Goal: Feedback & Contribution: Submit feedback/report problem

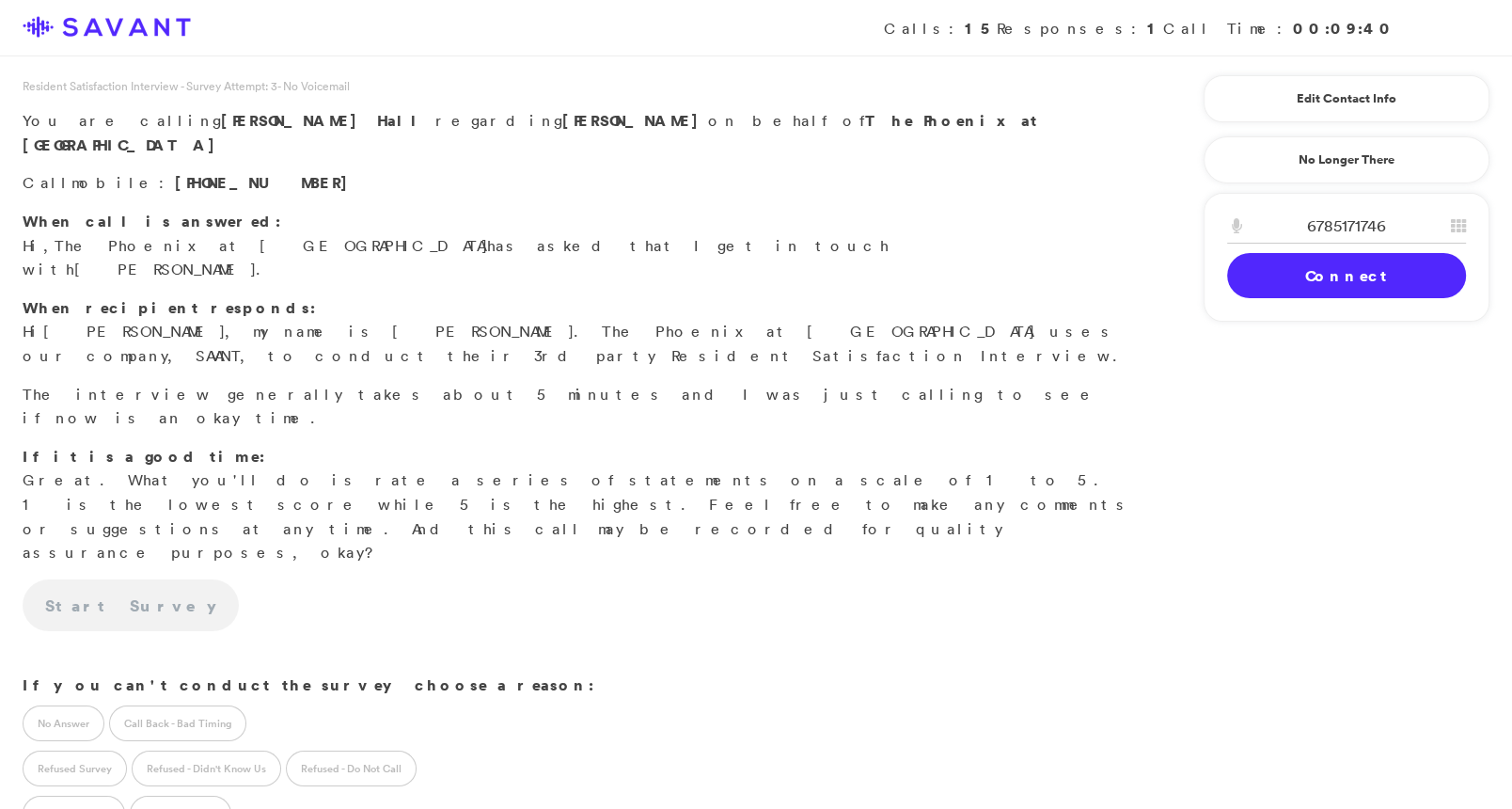
click at [1263, 279] on link "Connect" at bounding box center [1347, 275] width 239 height 45
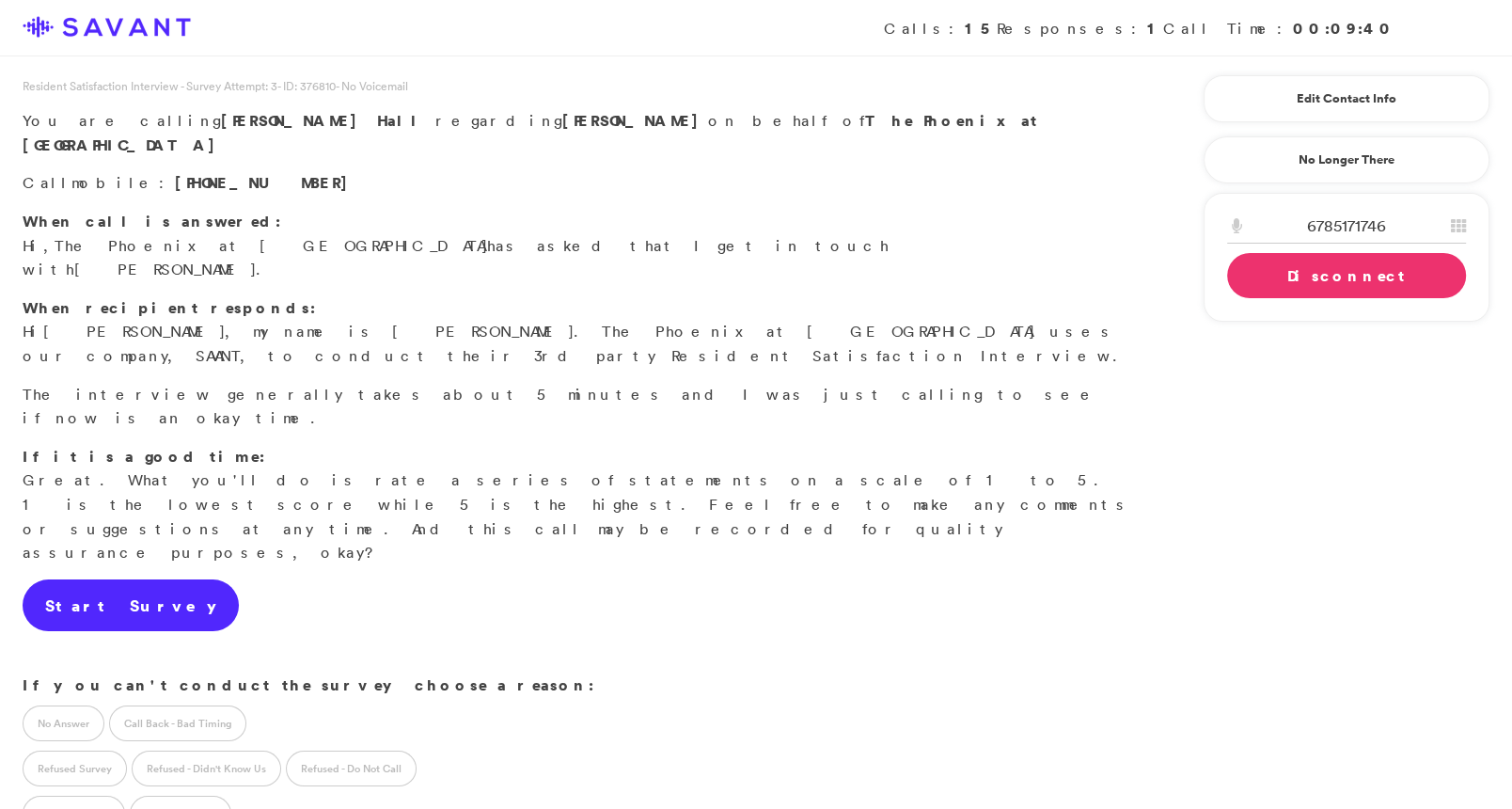
click at [124, 580] on link "Start Survey" at bounding box center [130, 606] width 216 height 53
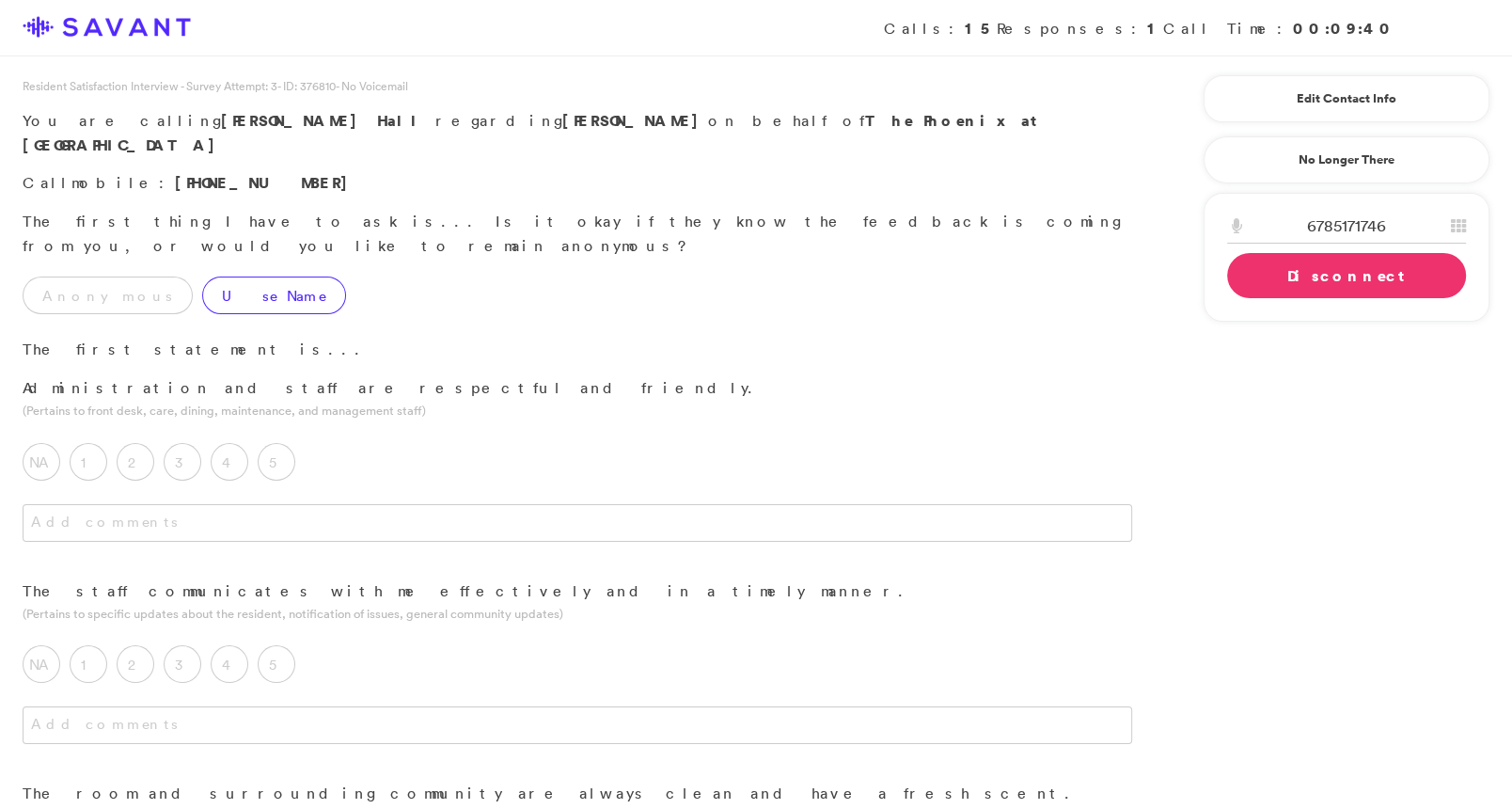
click at [225, 276] on label "Use Name" at bounding box center [273, 295] width 144 height 37
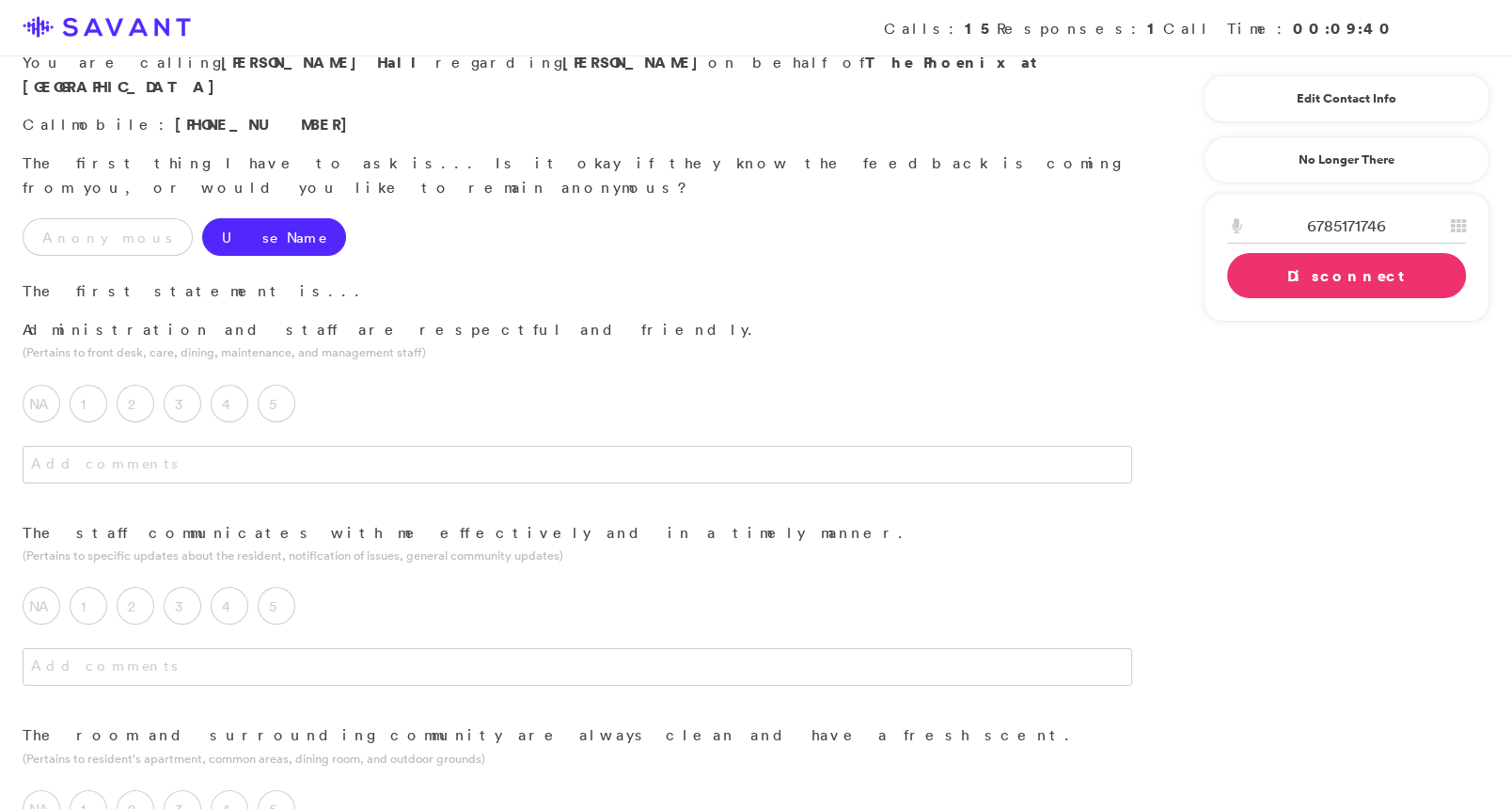
scroll to position [76, 0]
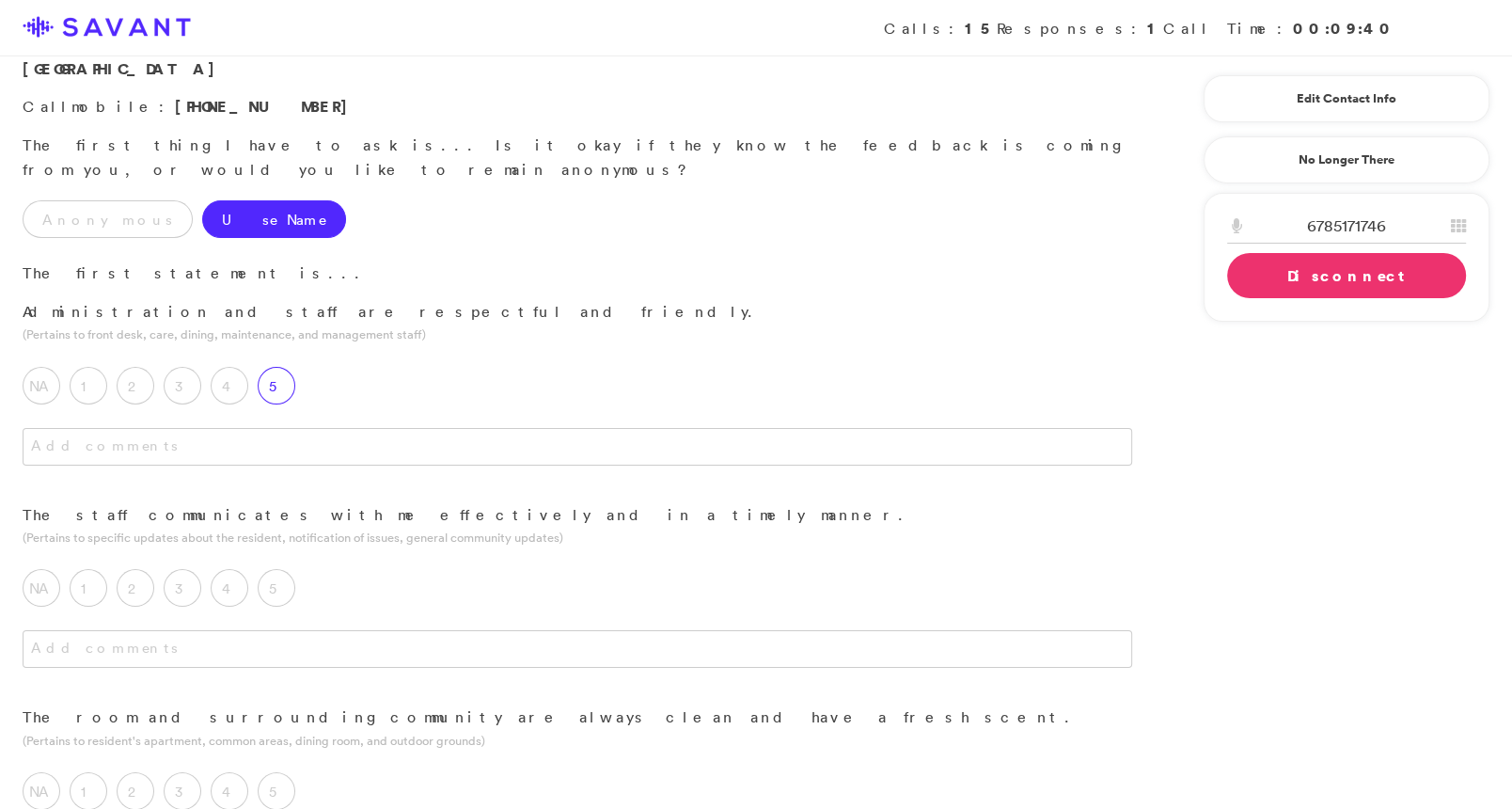
click at [278, 367] on label "5" at bounding box center [276, 386] width 37 height 37
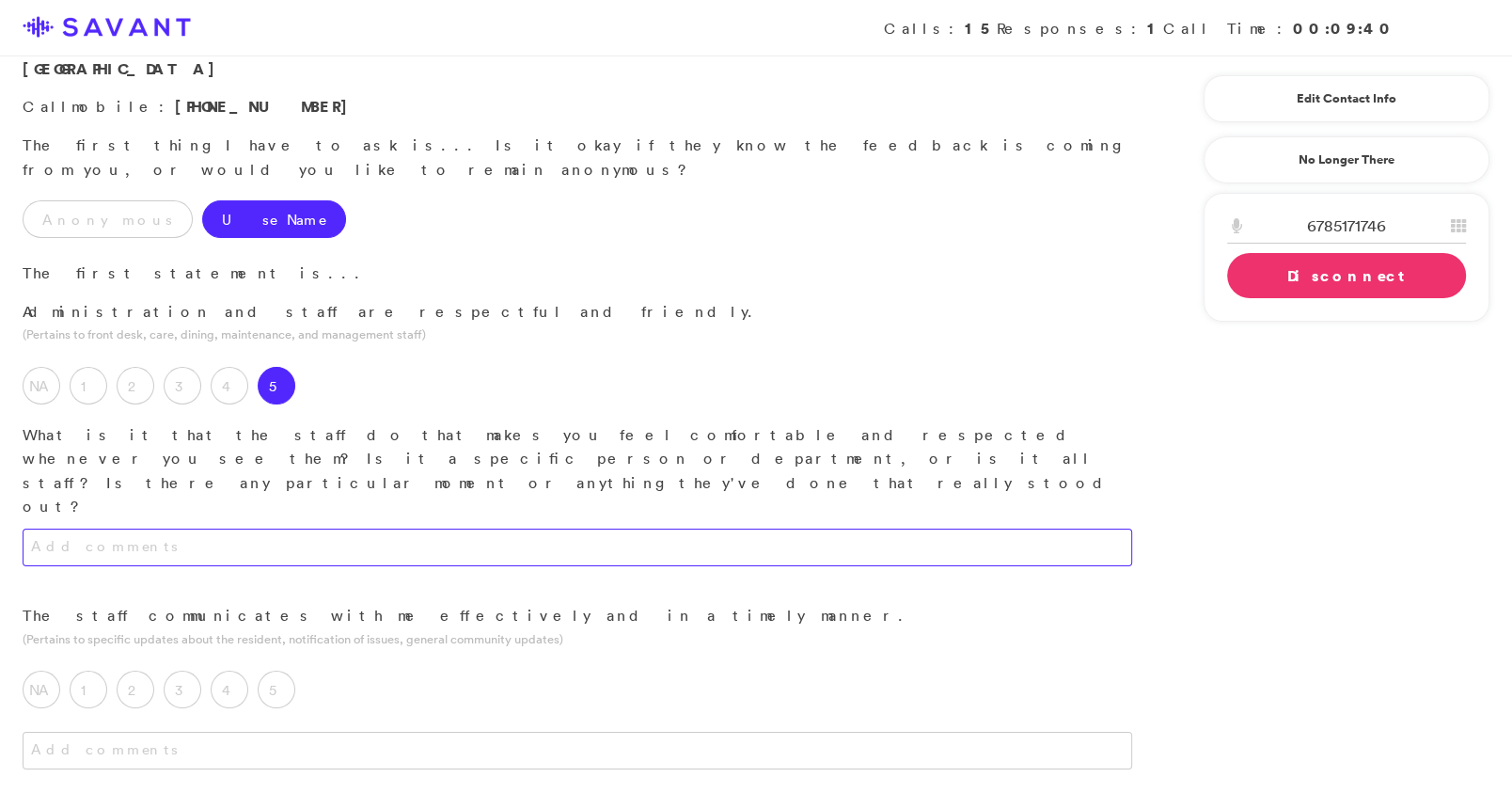
click at [357, 529] on textarea at bounding box center [577, 547] width 1110 height 37
click at [214, 529] on textarea "They smile, say hello and arevery informative." at bounding box center [577, 547] width 1110 height 37
click at [166, 529] on textarea "They smile, say hello and are very informative." at bounding box center [577, 547] width 1110 height 37
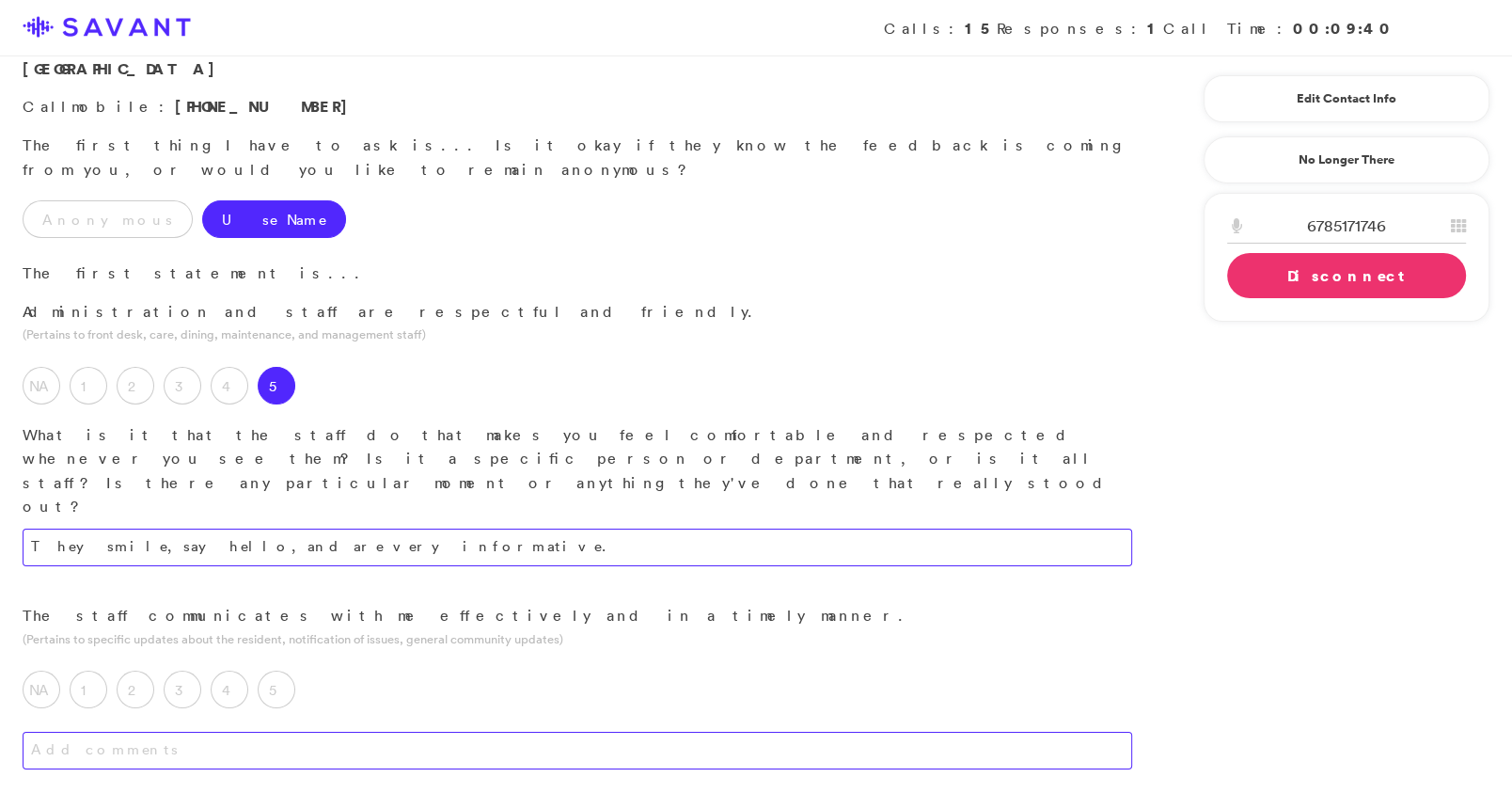
type textarea "They smile, say hello, and are very informative."
click at [297, 732] on textarea at bounding box center [577, 750] width 1110 height 37
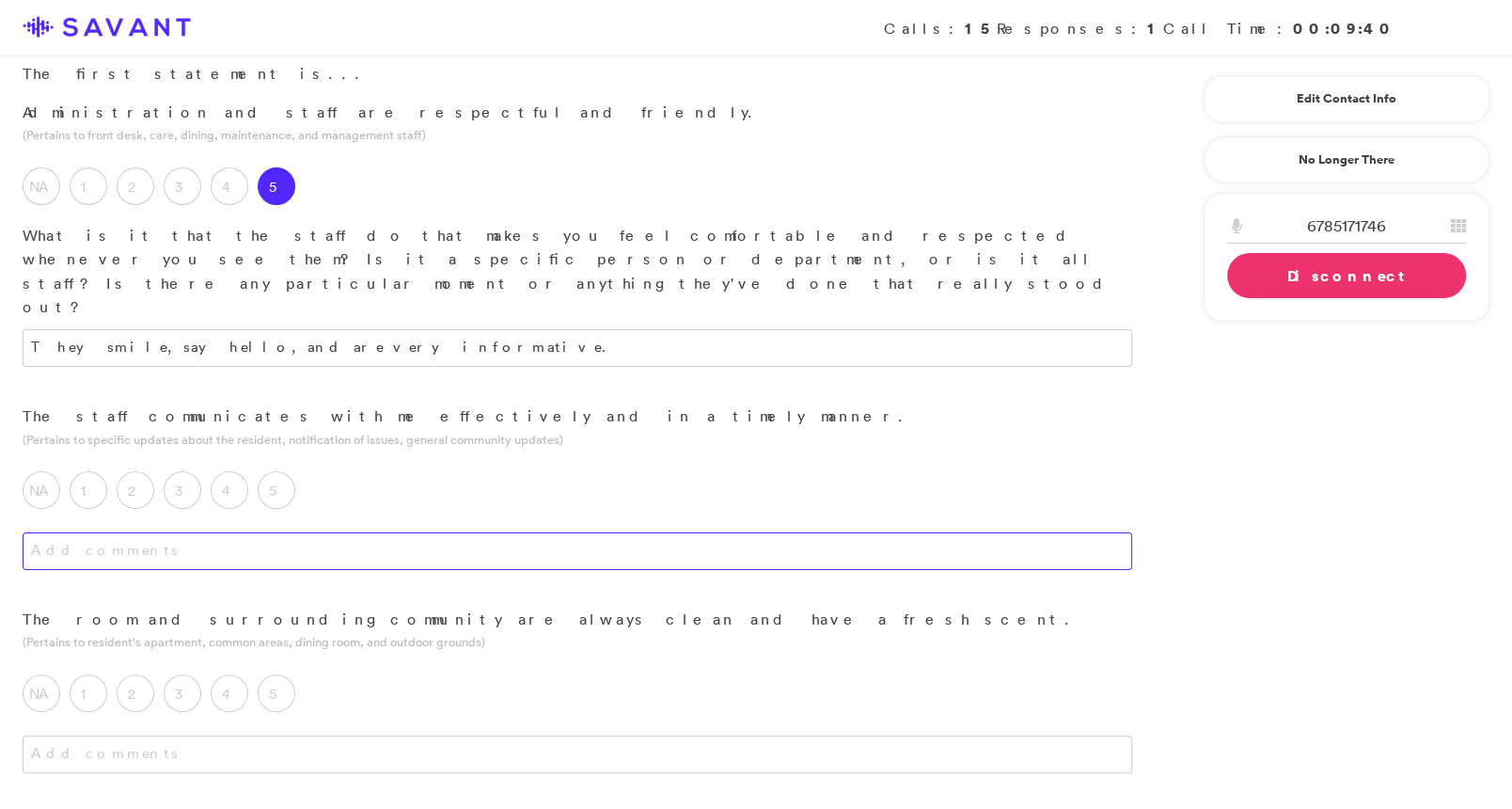
scroll to position [277, 0]
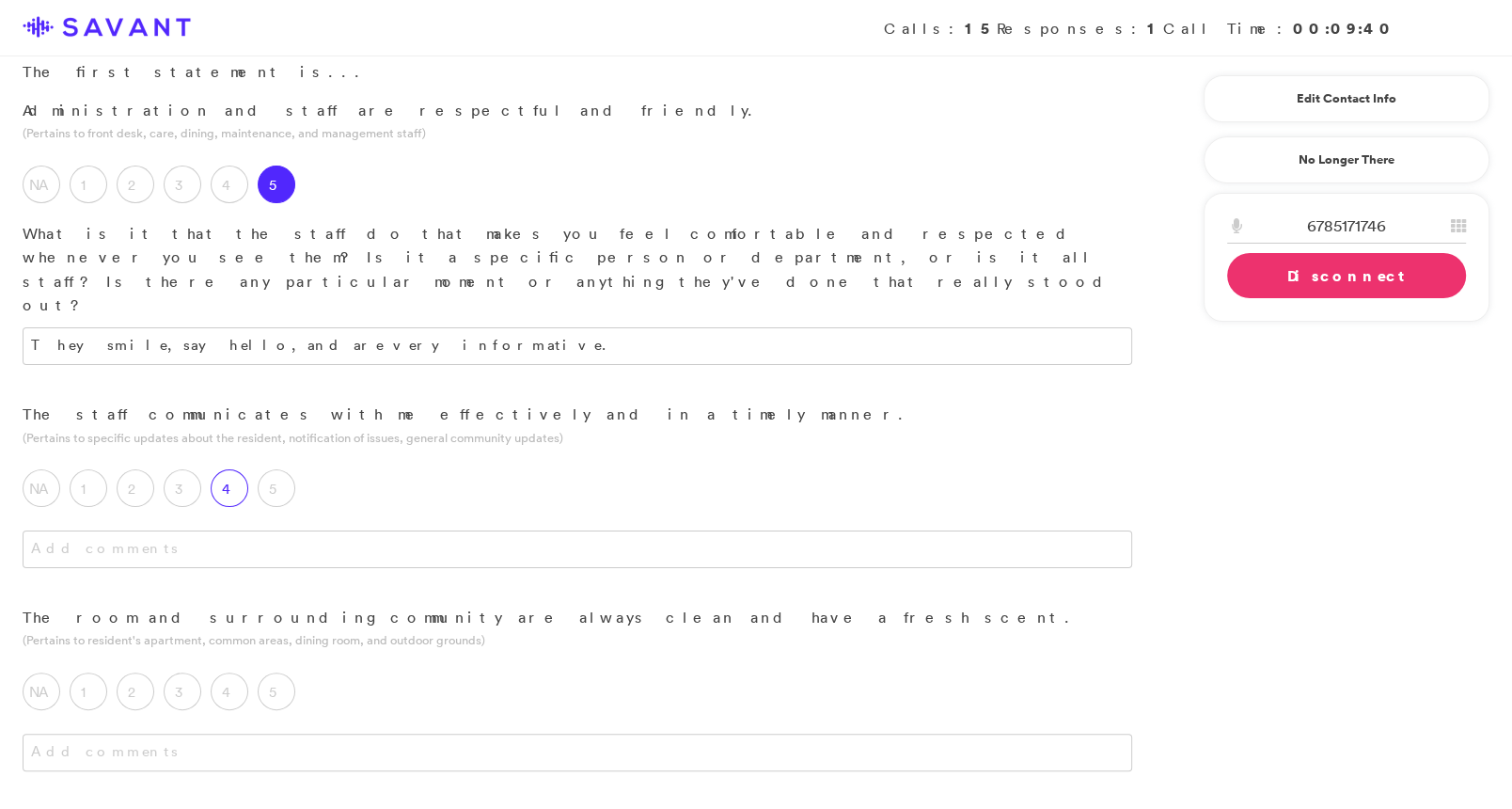
click at [218, 469] on label "4" at bounding box center [229, 488] width 37 height 37
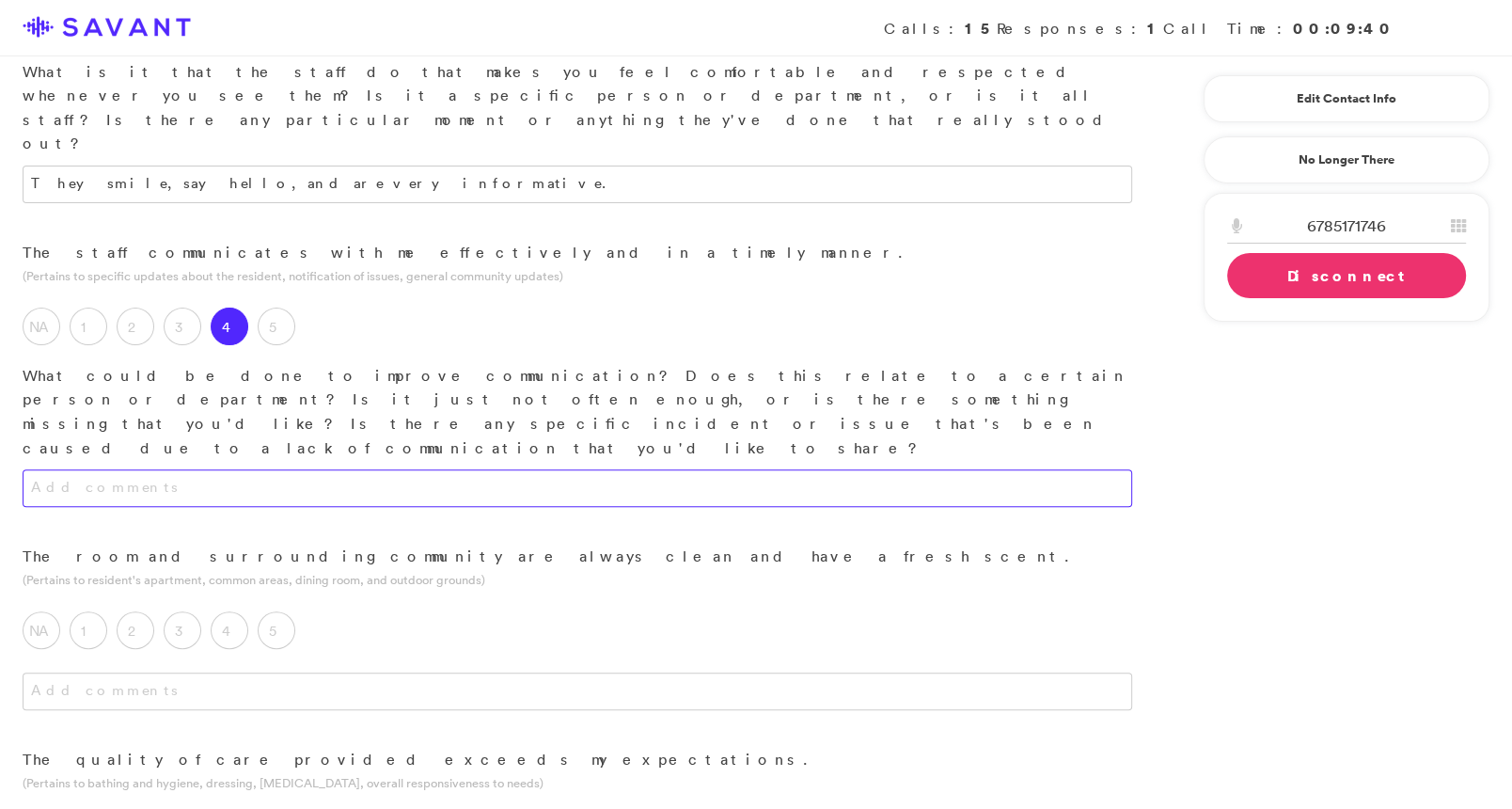
scroll to position [445, 0]
click at [383, 463] on textarea at bounding box center [577, 482] width 1110 height 37
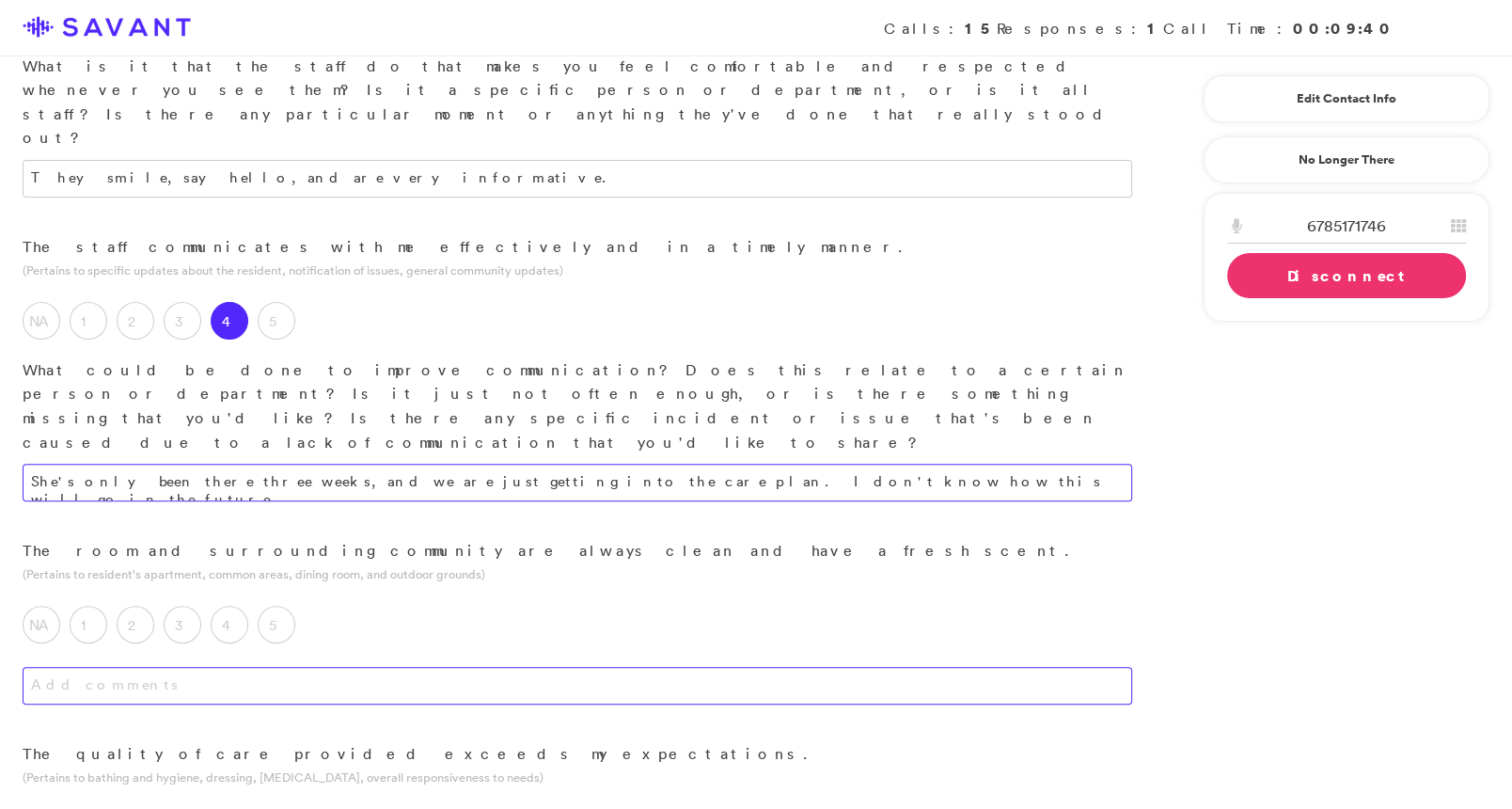
type textarea "She's only been there three weeks, and we are just getting into the care plan. …"
click at [361, 667] on textarea at bounding box center [577, 686] width 1110 height 37
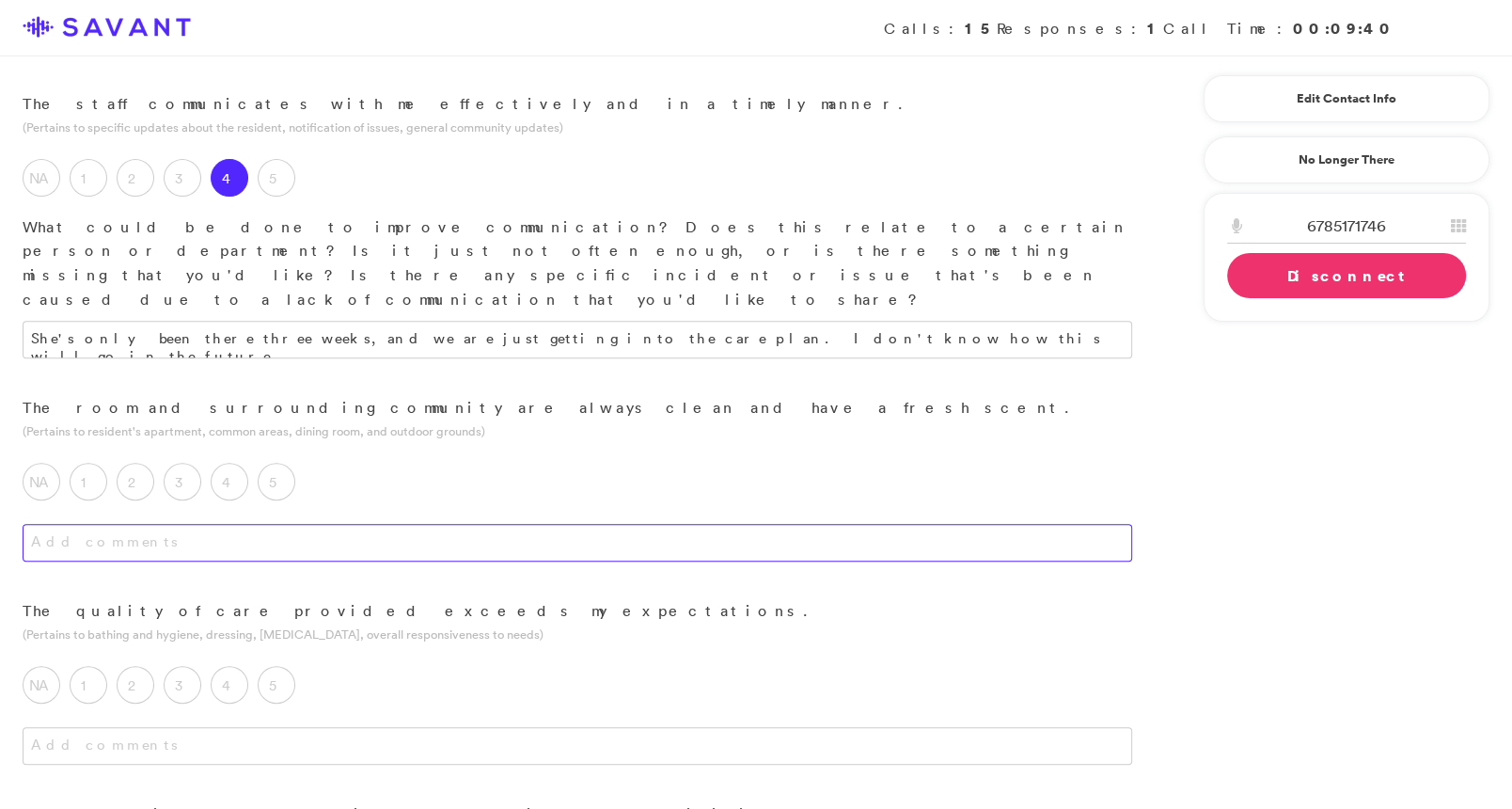
scroll to position [599, 0]
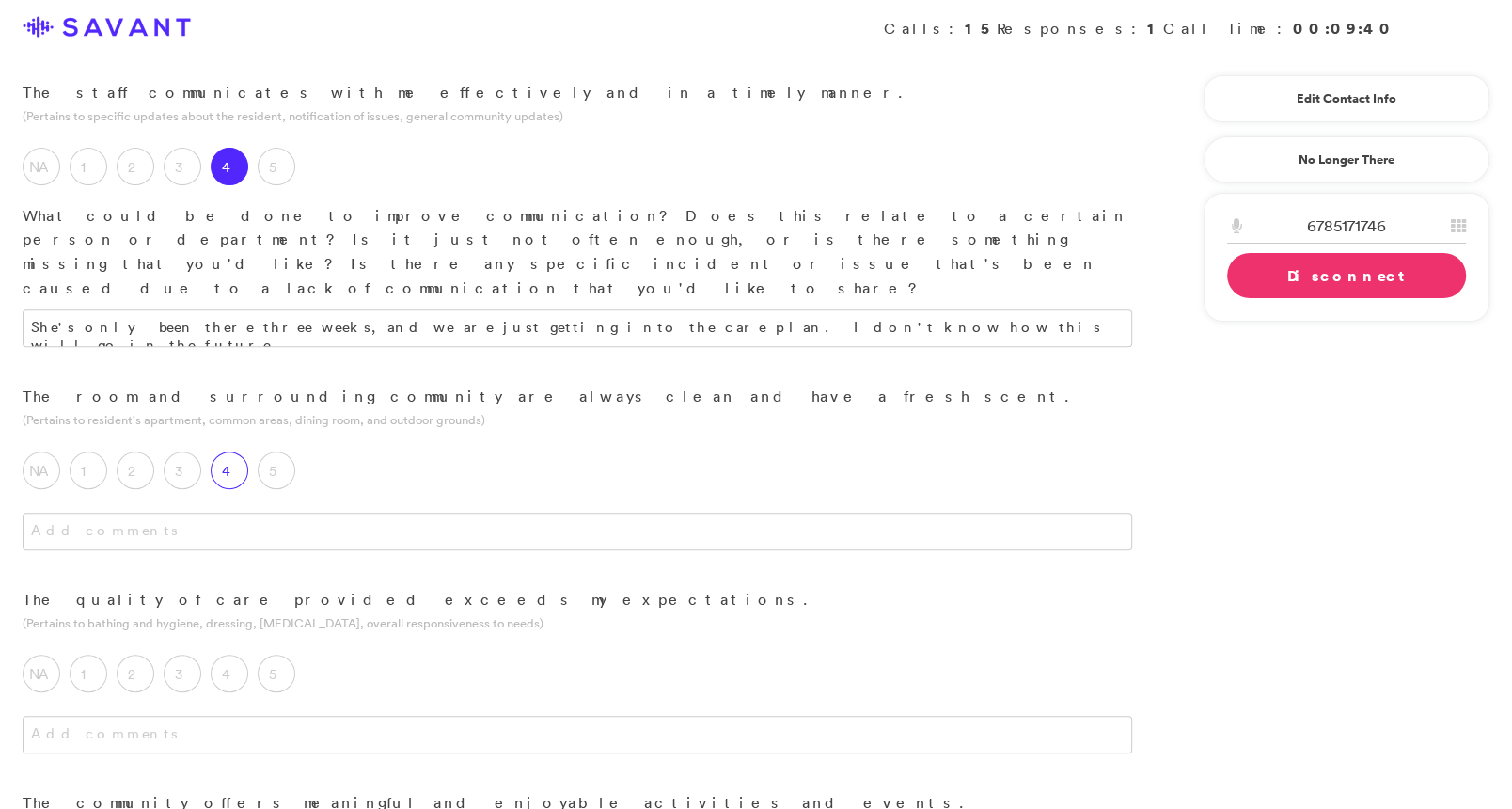
click at [245, 452] on label "4" at bounding box center [229, 470] width 37 height 37
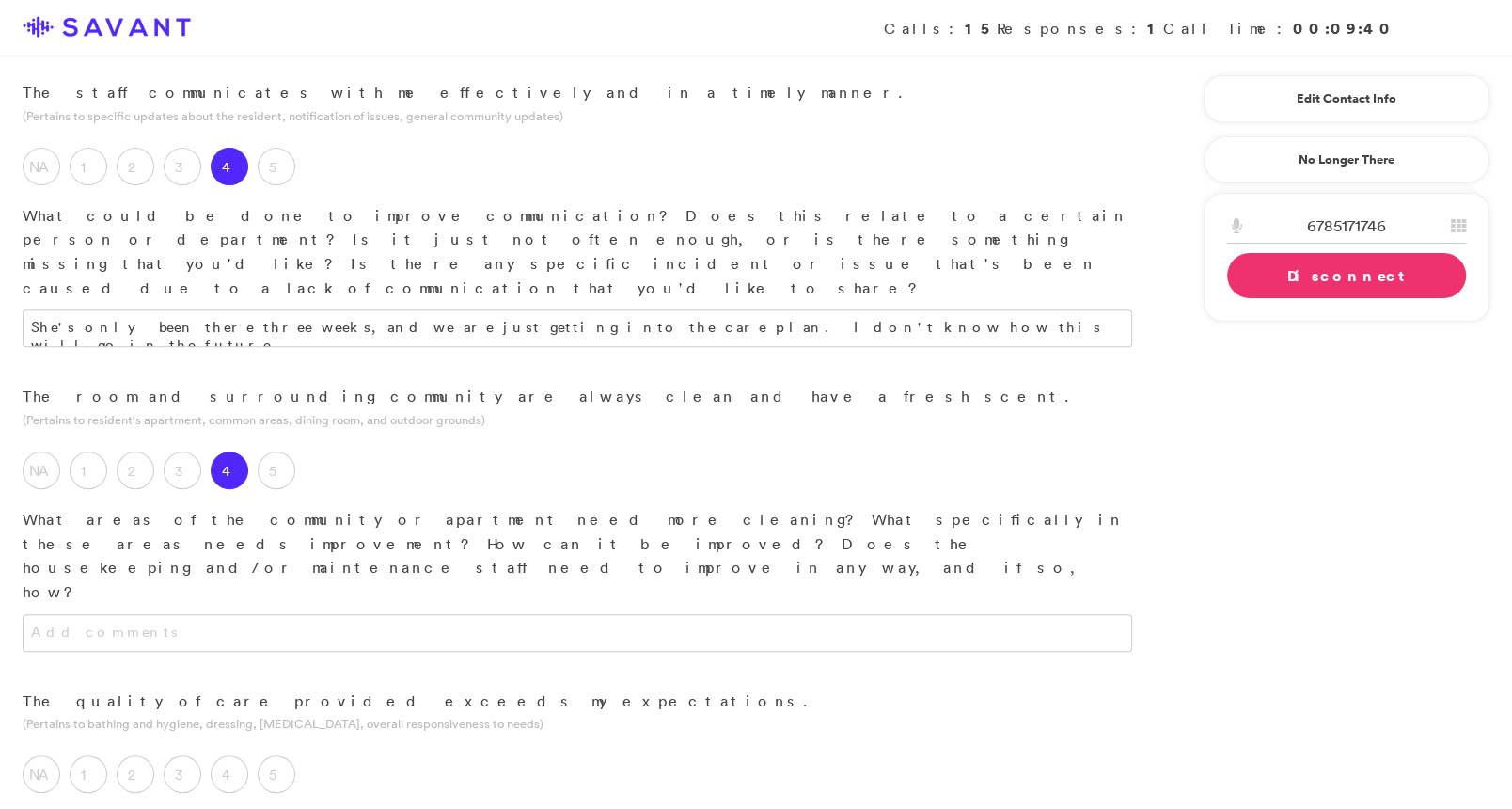
scroll to position [619, 0]
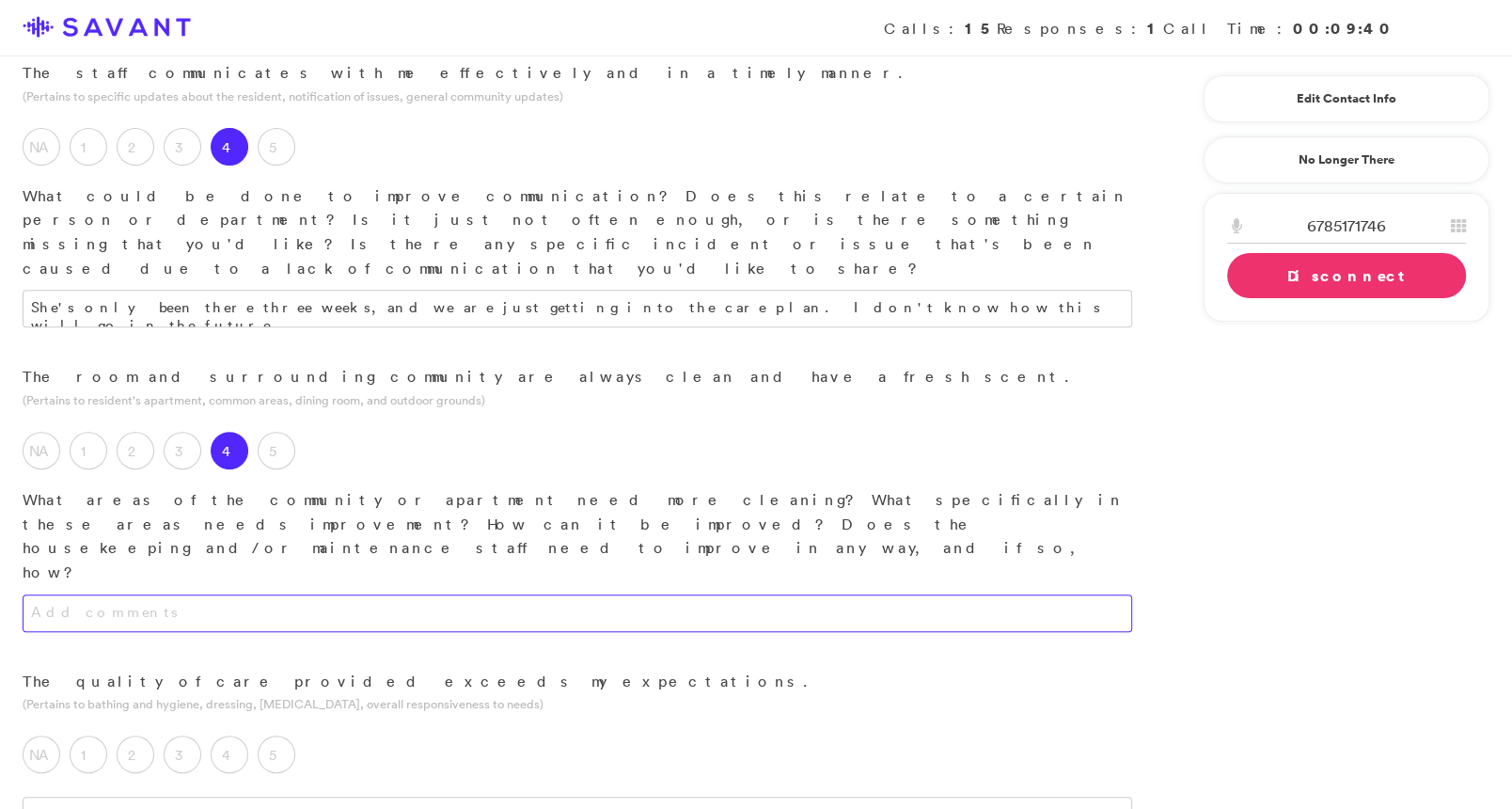
click at [329, 595] on textarea at bounding box center [577, 613] width 1110 height 37
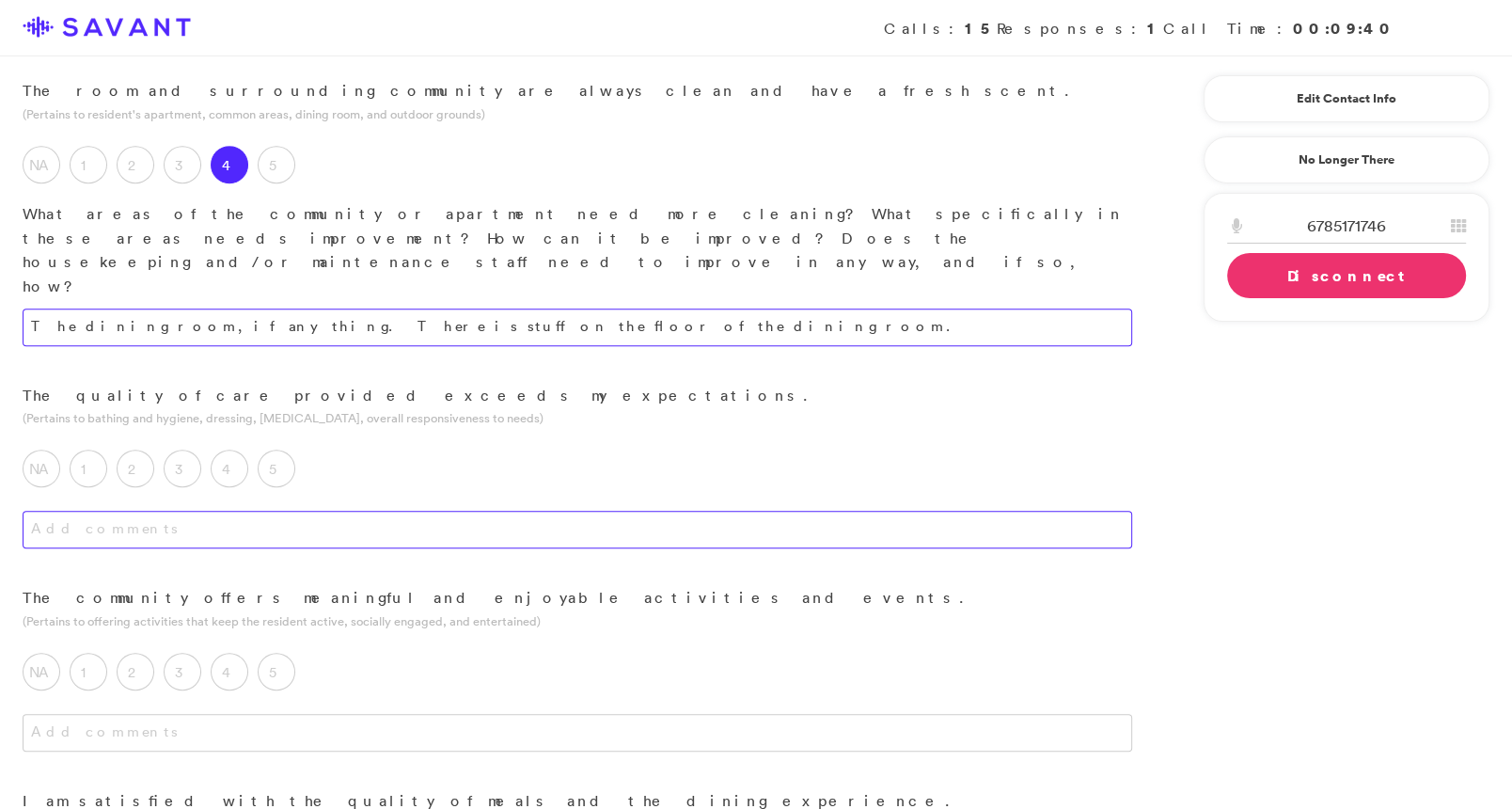
scroll to position [908, 0]
type textarea "The dining room, if anything. There is stuff on the floor of the dining room."
click at [236, 447] on label "4" at bounding box center [229, 465] width 37 height 37
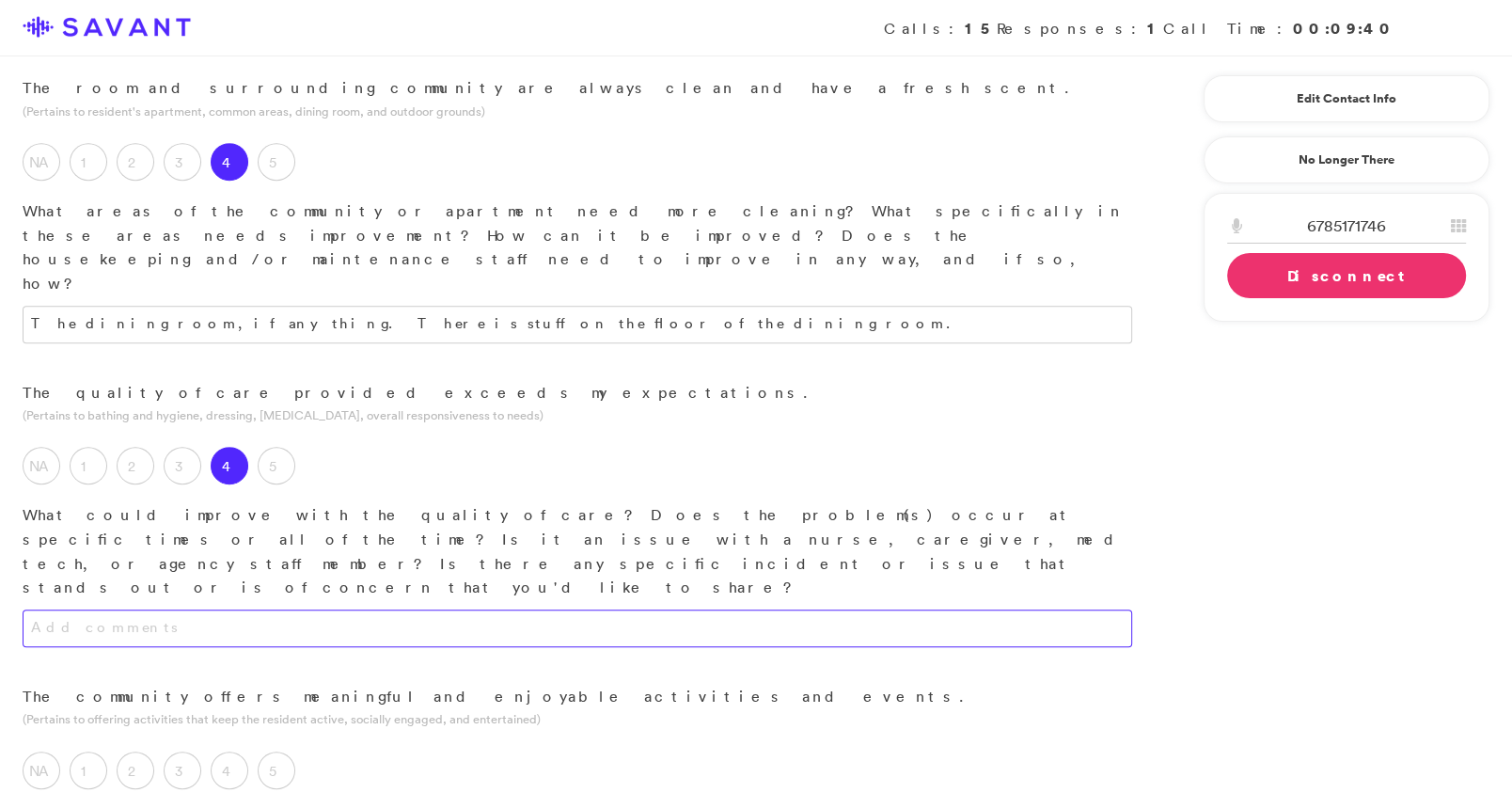
click at [273, 609] on textarea at bounding box center [577, 628] width 1110 height 37
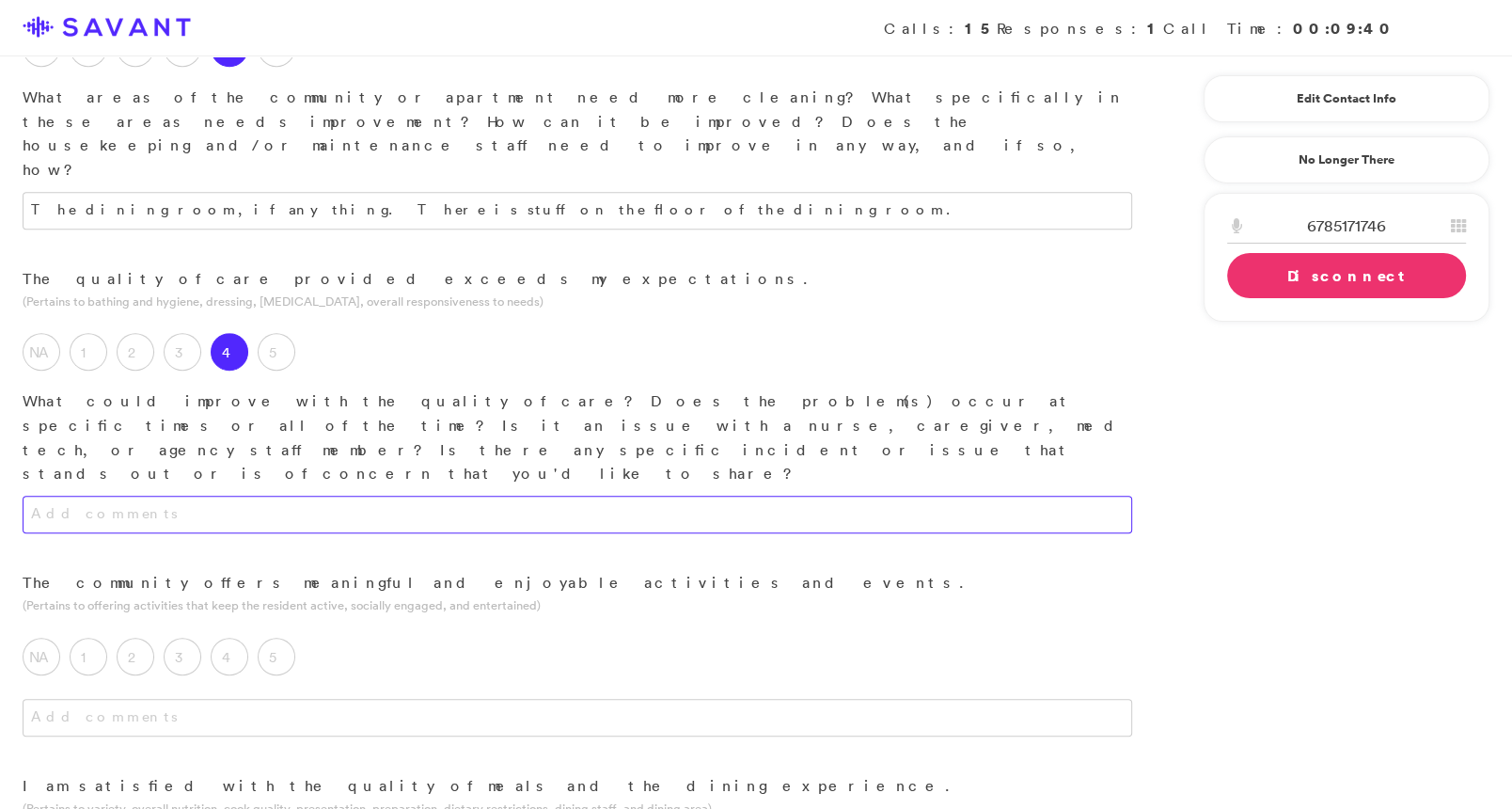
scroll to position [1039, 0]
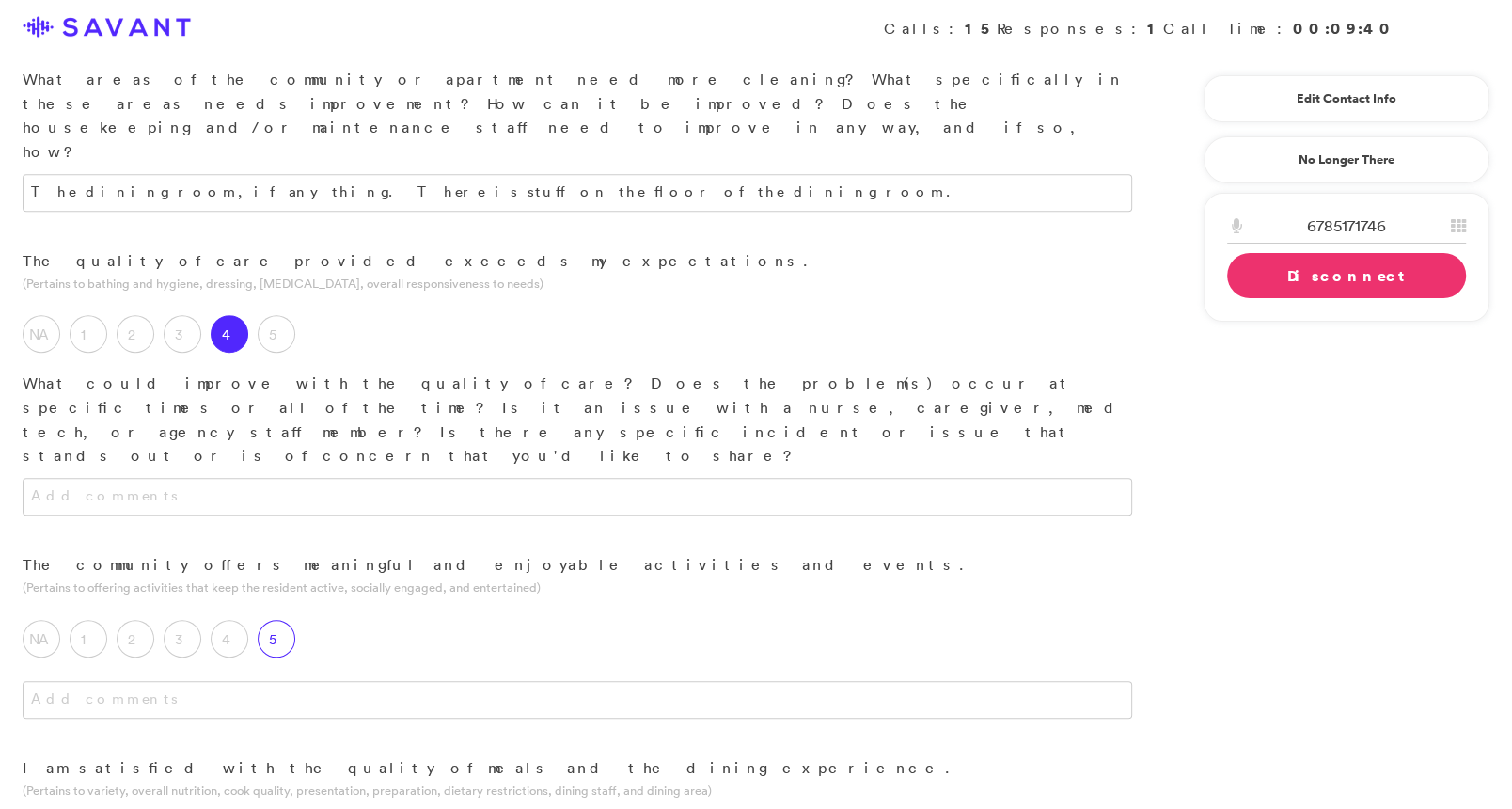
click at [277, 620] on label "5" at bounding box center [276, 639] width 37 height 37
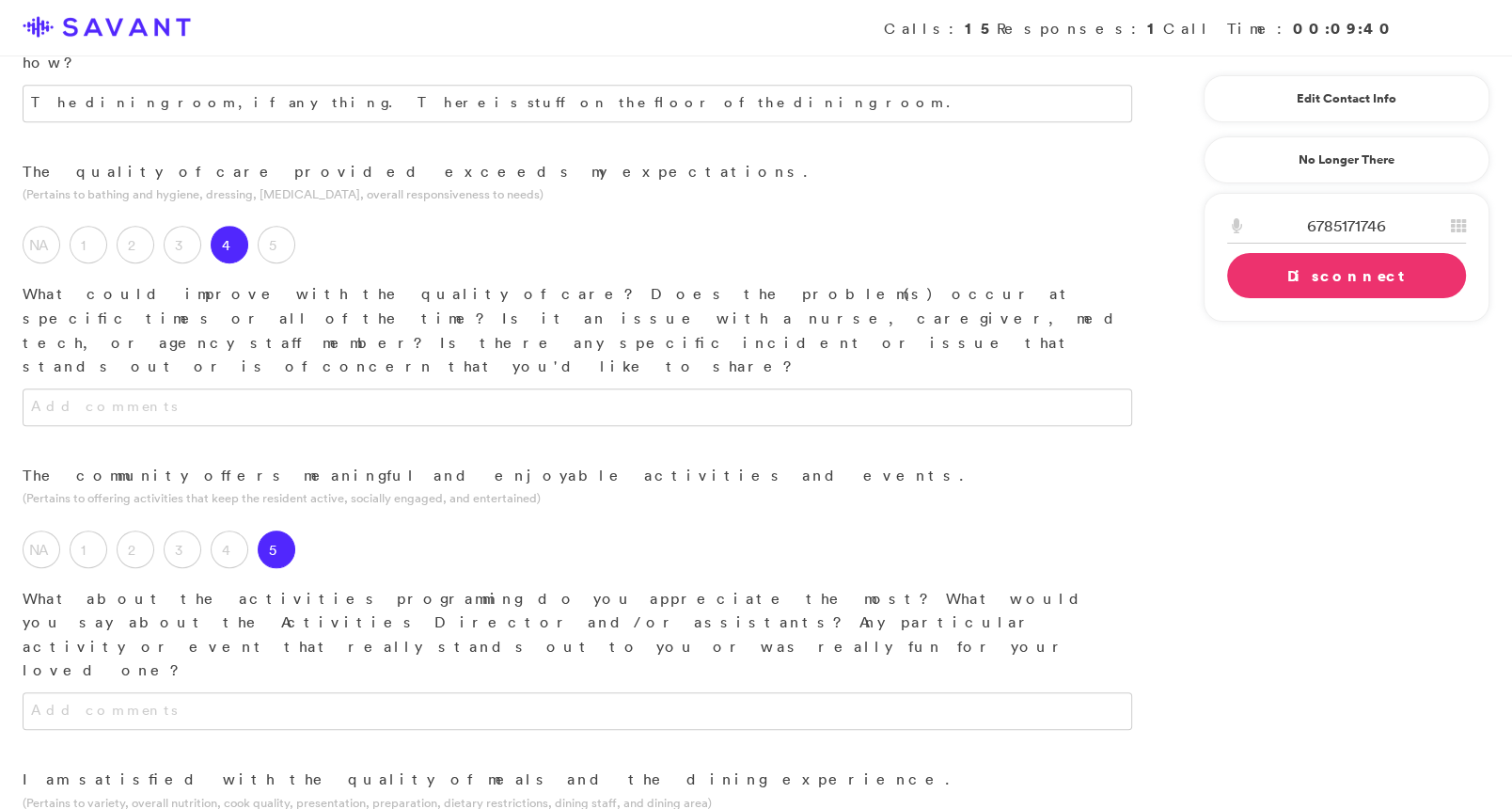
scroll to position [1134, 0]
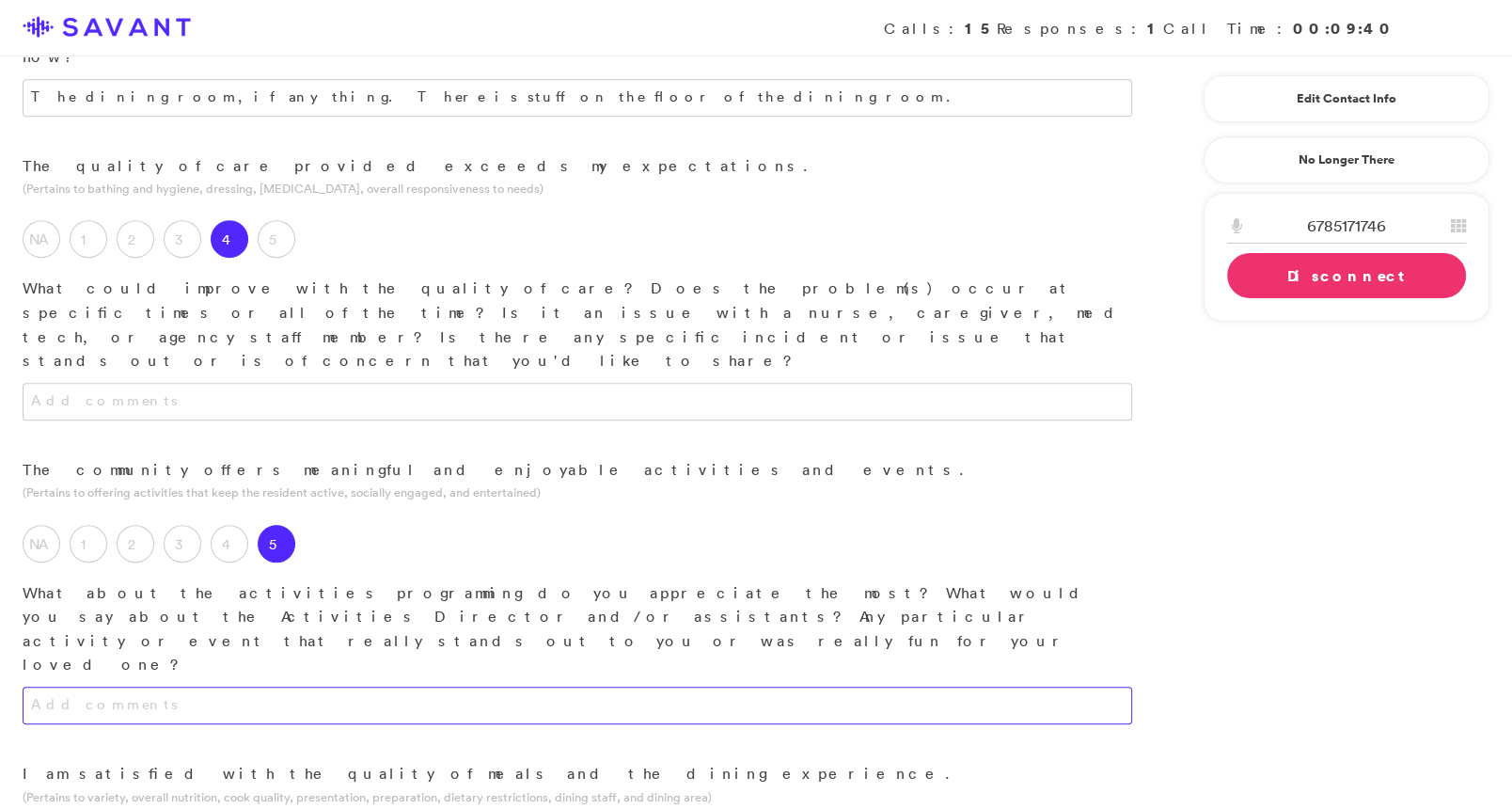
click at [309, 687] on textarea at bounding box center [577, 705] width 1110 height 37
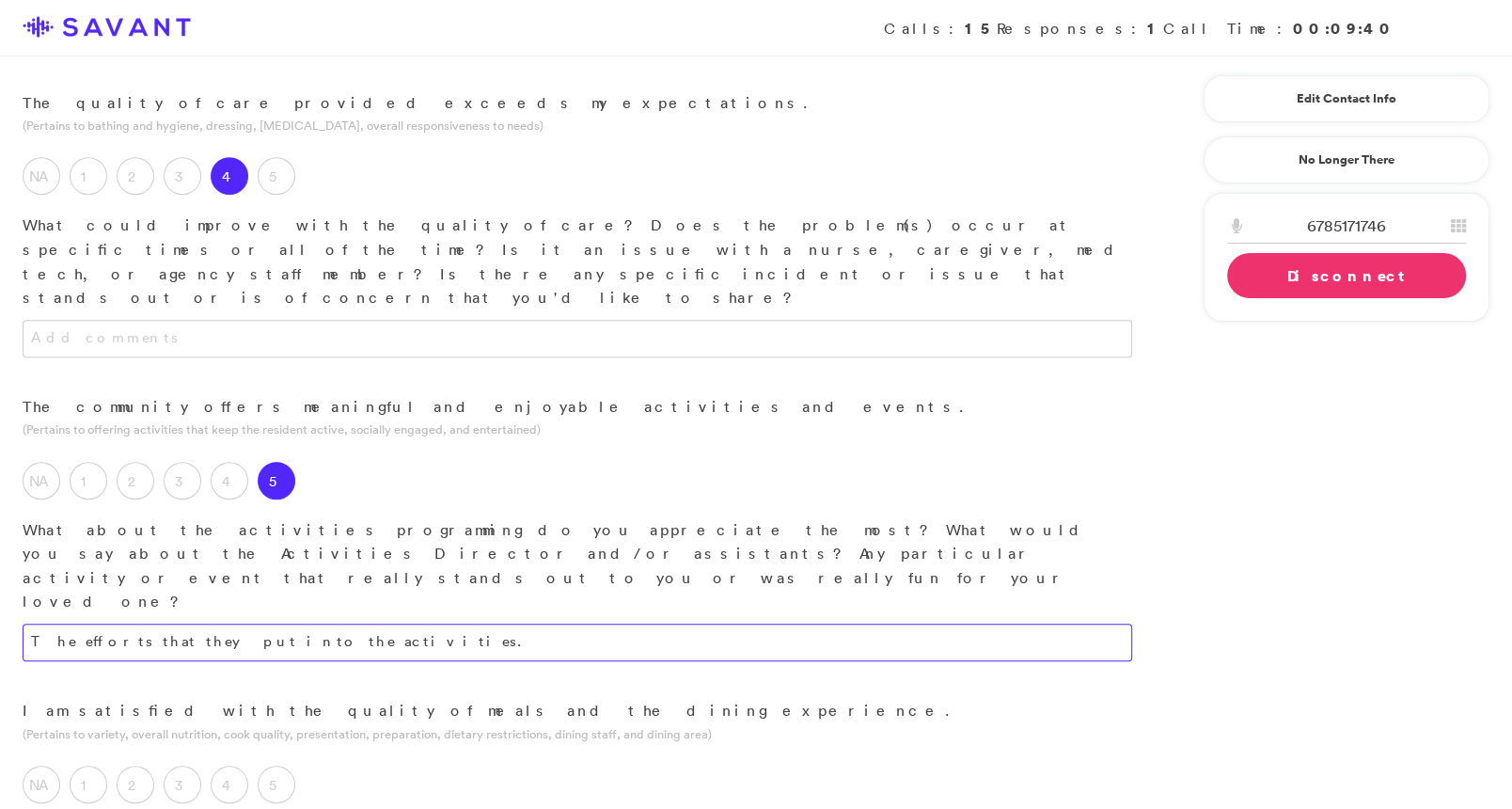
scroll to position [1214, 0]
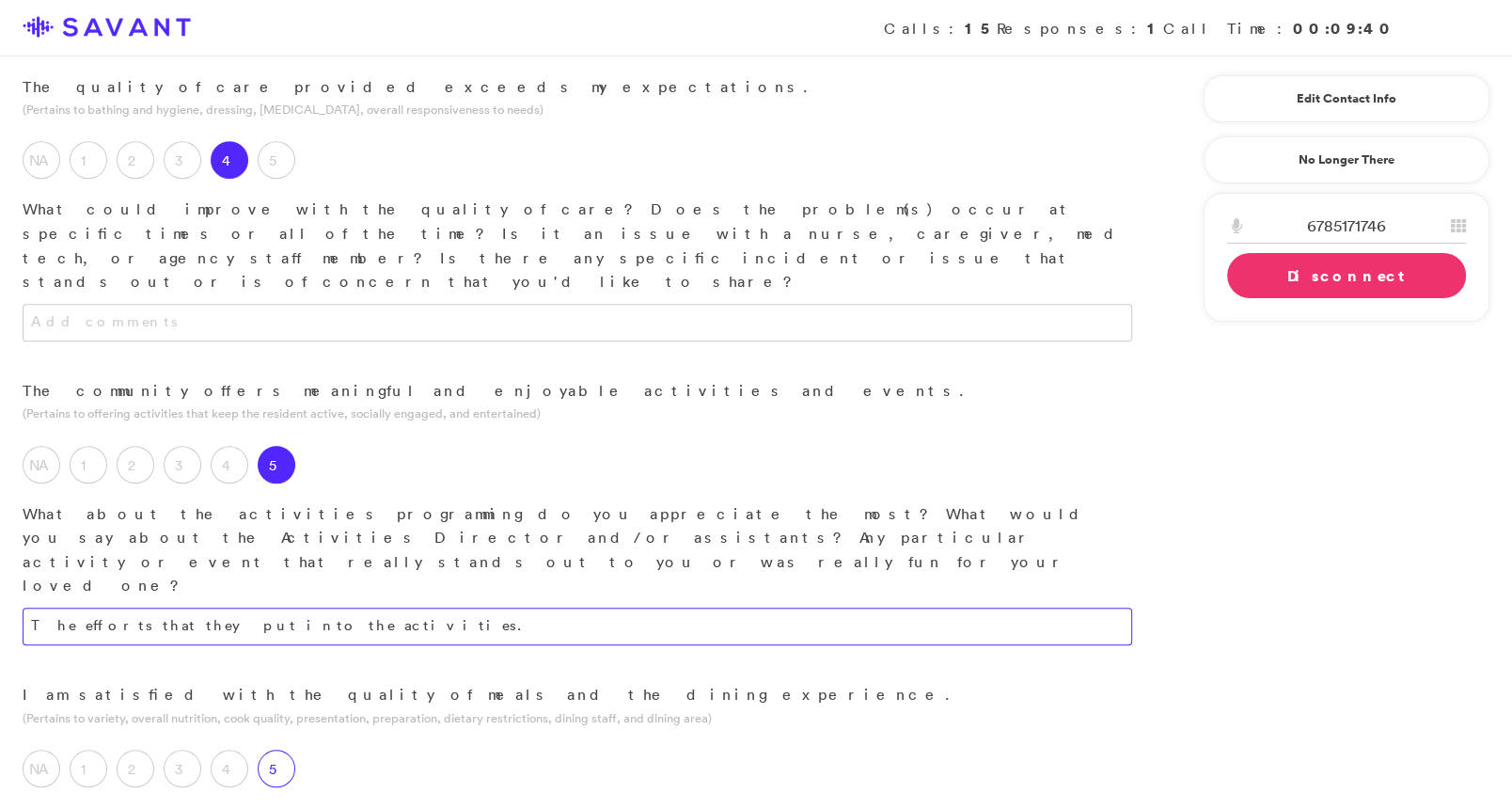
type textarea "The efforts that they put into the activities."
click at [280, 749] on label "5" at bounding box center [276, 768] width 37 height 37
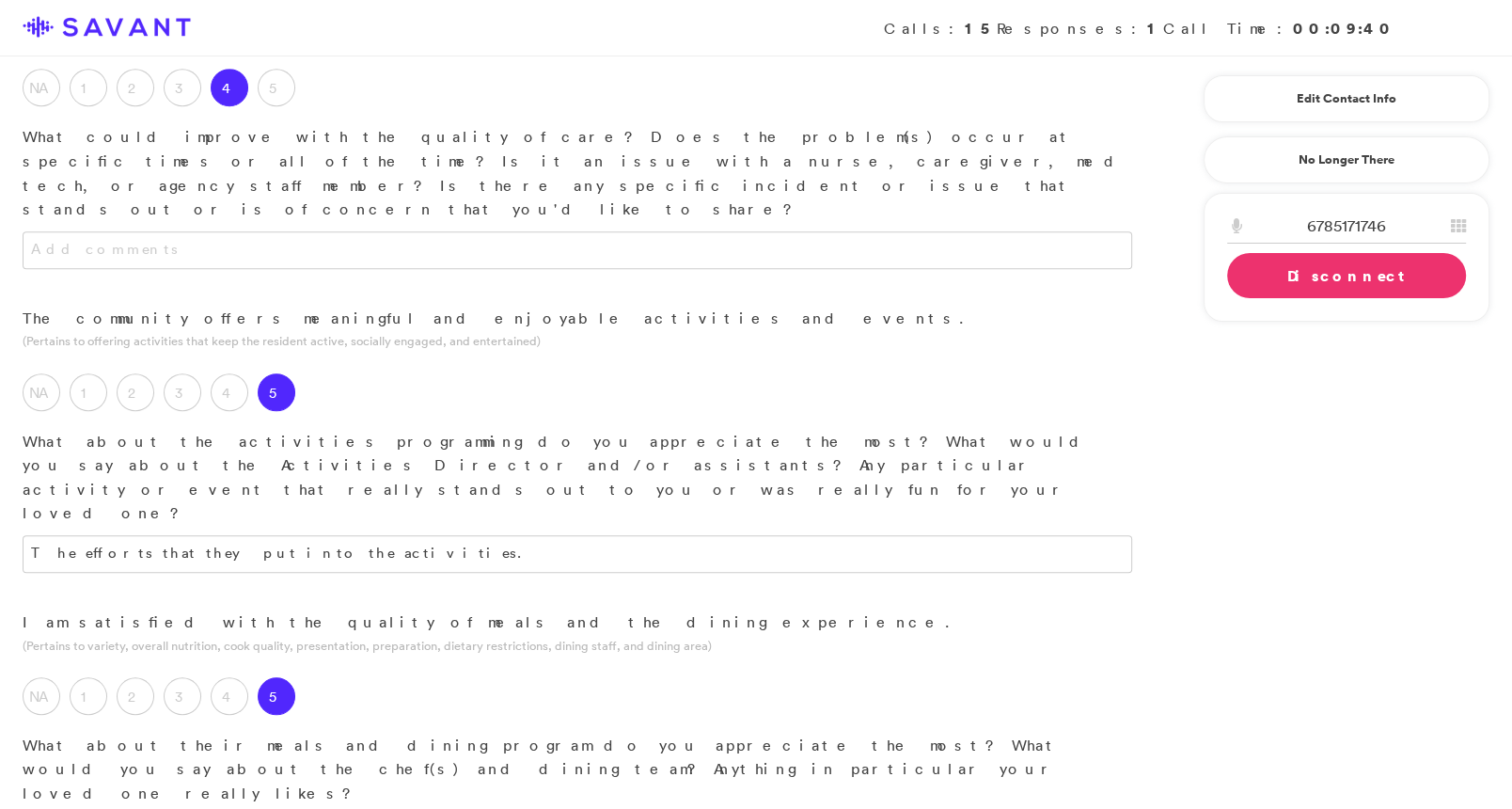
scroll to position [1299, 0]
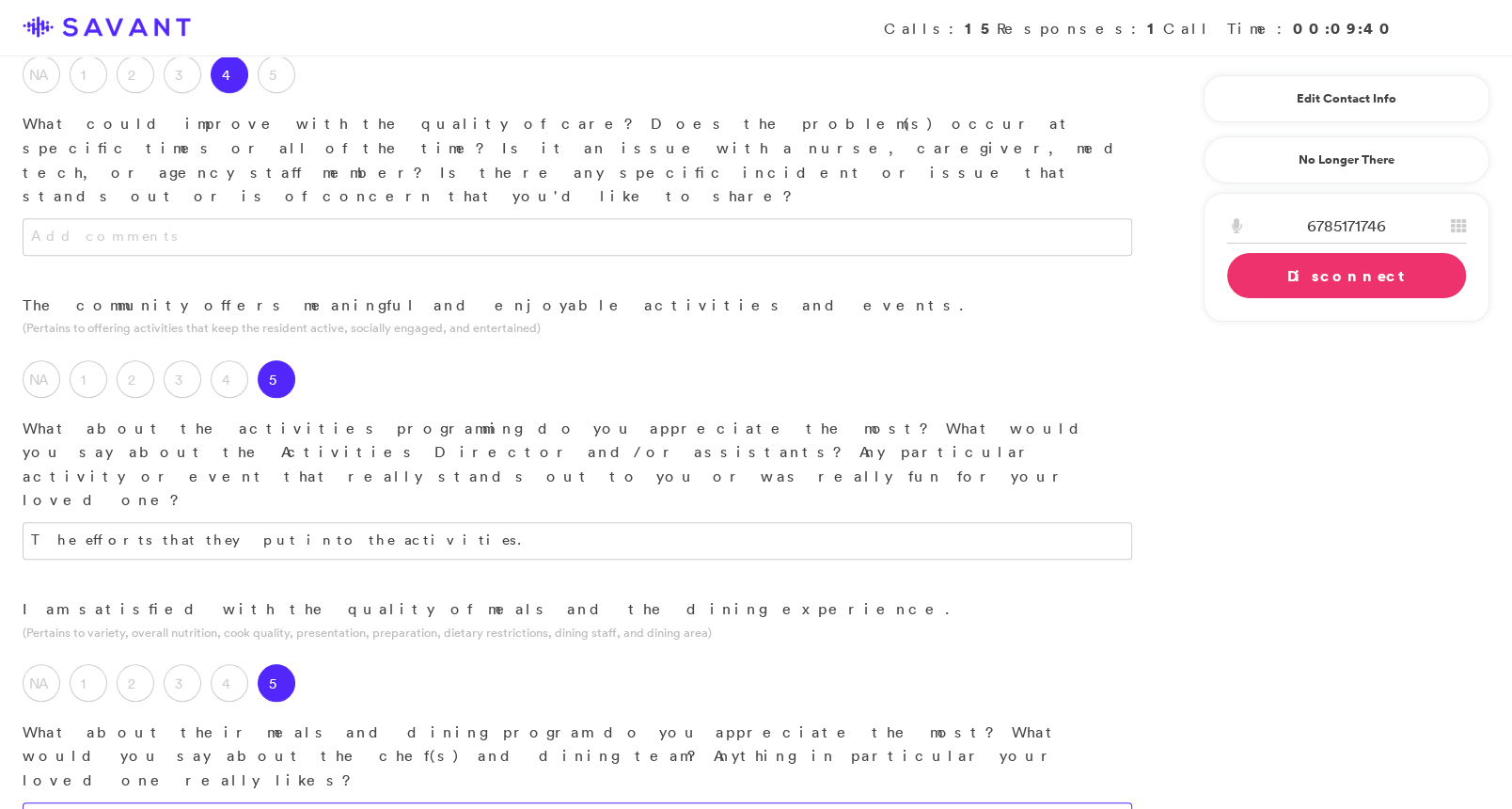
click at [337, 802] on textarea at bounding box center [577, 821] width 1110 height 37
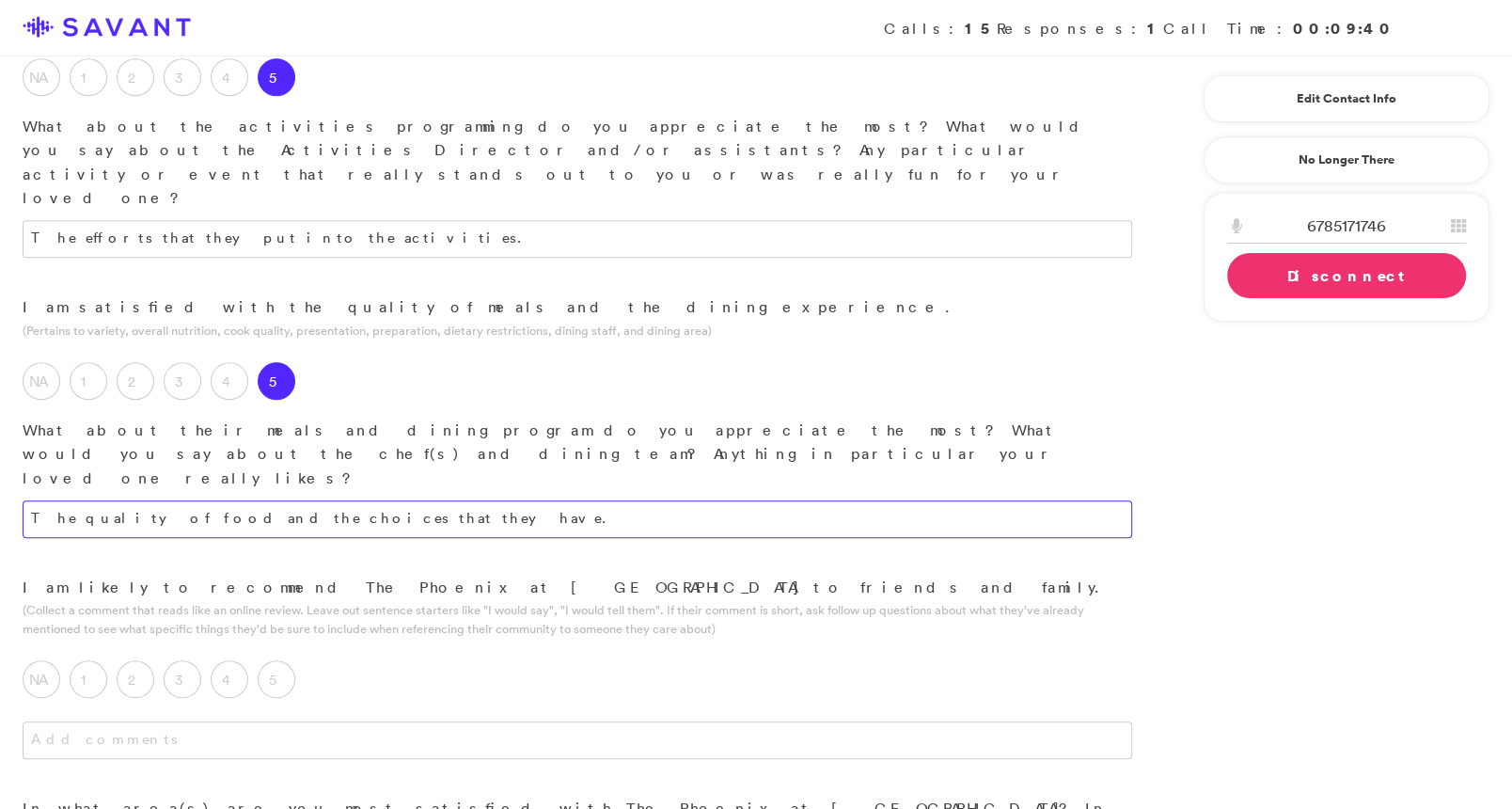
scroll to position [1602, 0]
type textarea "The quality of food and the choices that they have."
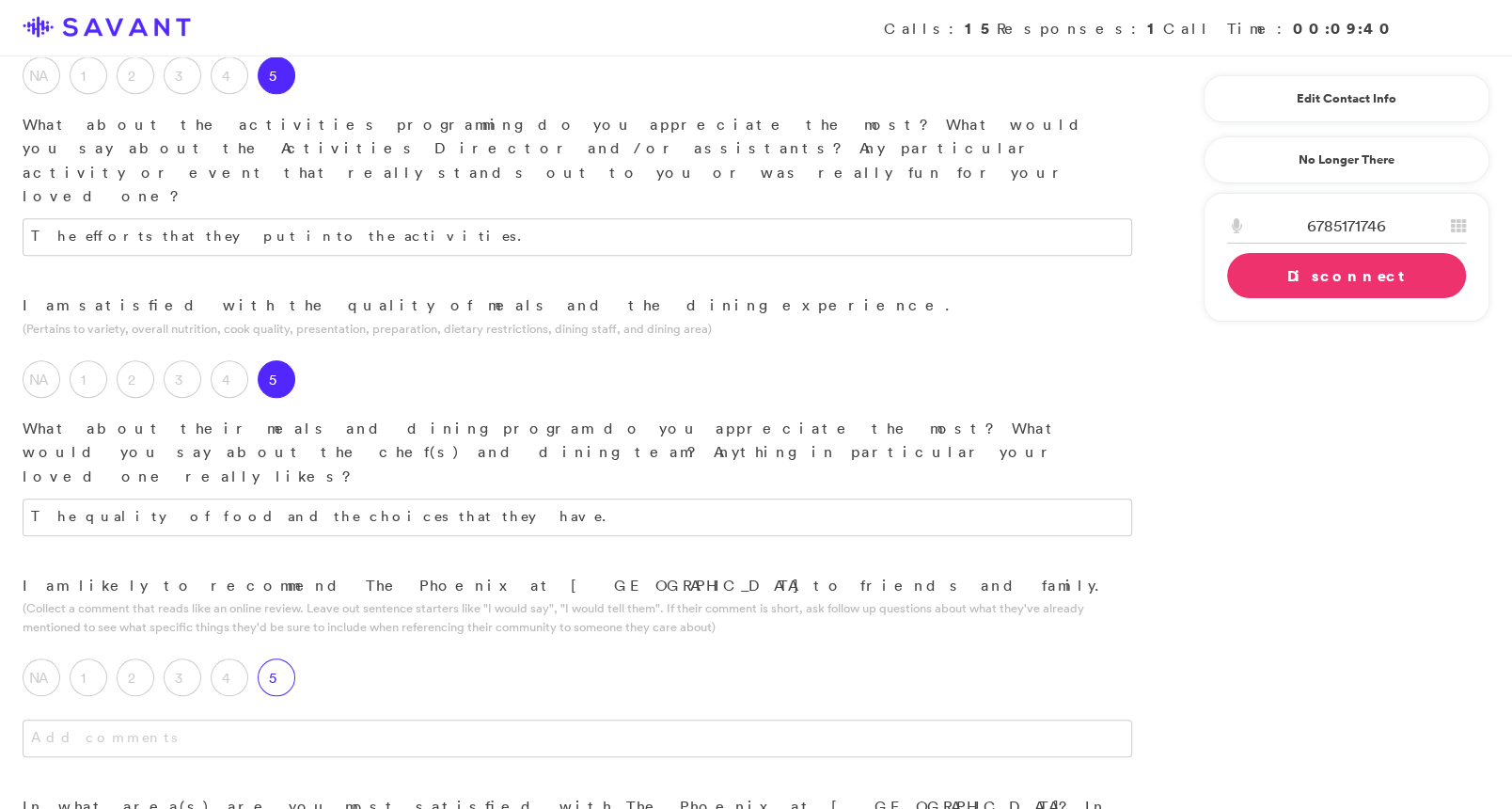
click at [274, 658] on label "5" at bounding box center [276, 677] width 37 height 37
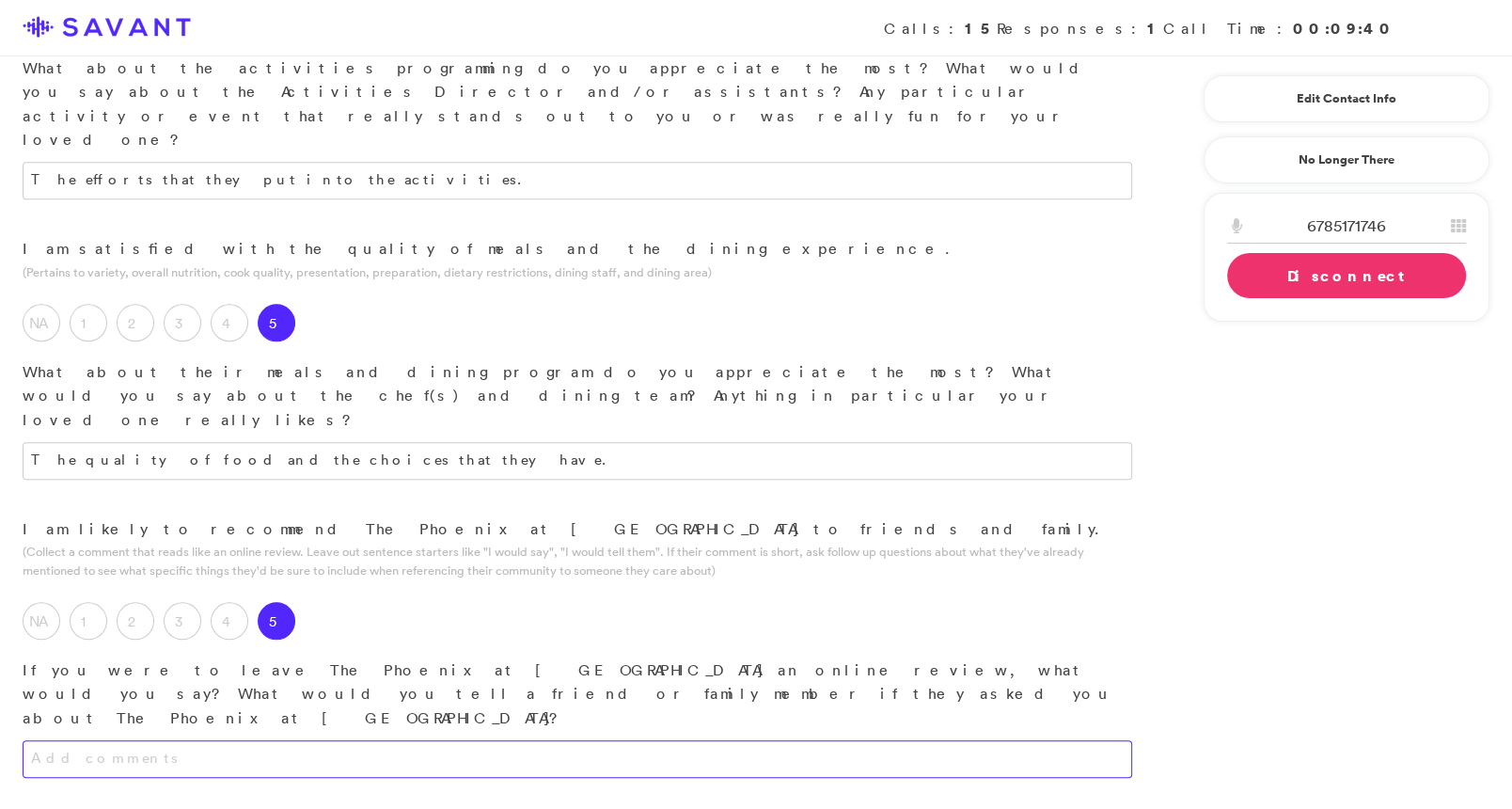
scroll to position [1673, 0]
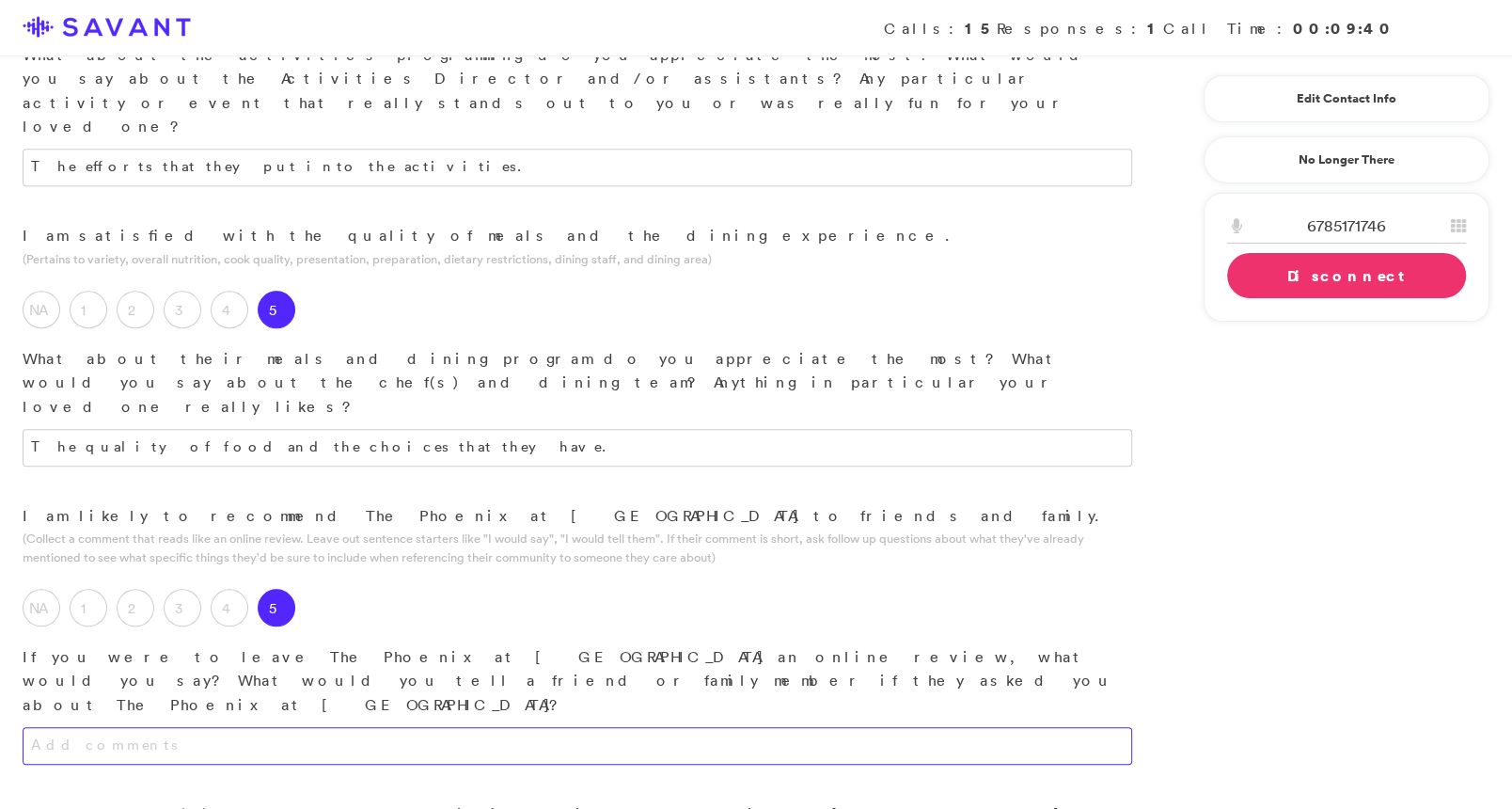
click at [358, 727] on textarea at bounding box center [577, 745] width 1110 height 37
drag, startPoint x: 248, startPoint y: 408, endPoint x: 39, endPoint y: 392, distance: 209.6
click at [39, 727] on textarea "So far, so good." at bounding box center [577, 745] width 1110 height 37
click at [34, 727] on textarea "The staff and care seem they really enjoy working for [GEOGRAPHIC_DATA], and th…" at bounding box center [577, 745] width 1110 height 37
type textarea "The staff and care seem they really enjoy working for [GEOGRAPHIC_DATA], and th…"
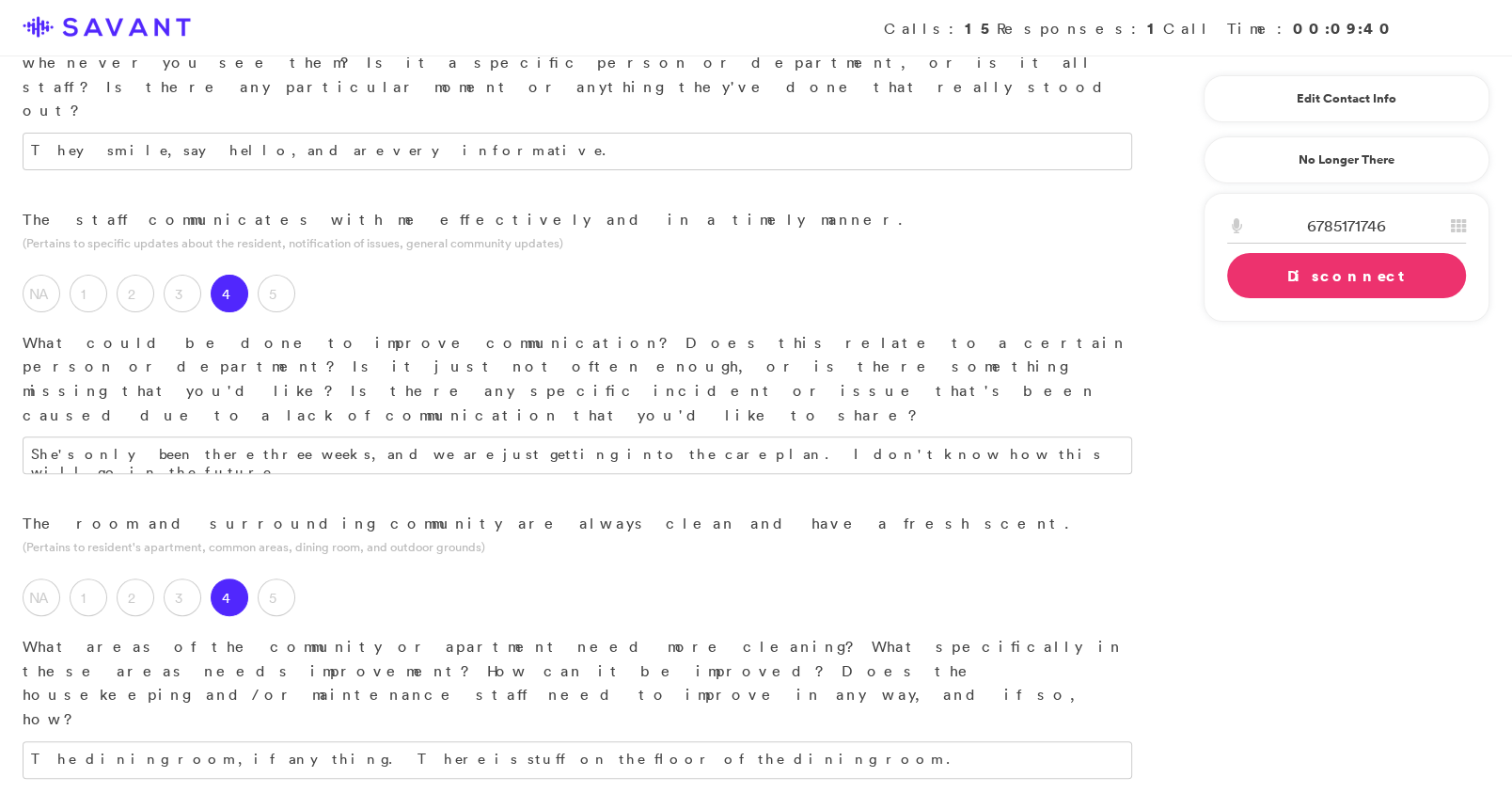
scroll to position [467, 0]
type textarea "The level of care. Aside from the floors of the dining hall in"
click at [282, 583] on label "5" at bounding box center [276, 601] width 37 height 37
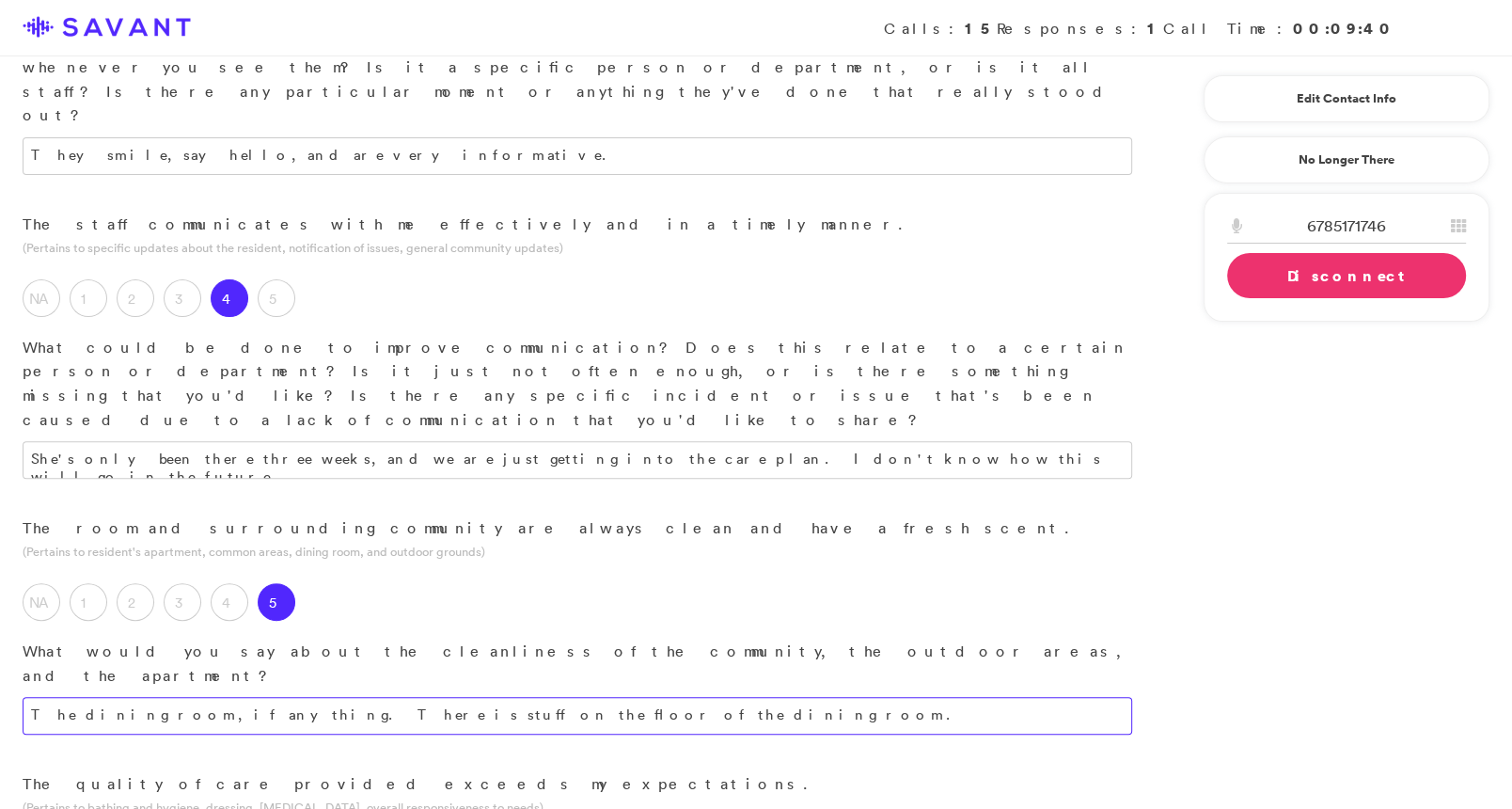
click at [476, 697] on textarea "The dining room, if anything. There is stuff on the floor of the dining room." at bounding box center [577, 716] width 1110 height 37
drag, startPoint x: 517, startPoint y: 552, endPoint x: 307, endPoint y: 531, distance: 211.0
click at [307, 697] on textarea "The dining room, if anything. There is stuff on the floor of the dining room." at bounding box center [577, 716] width 1110 height 37
type textarea "In Memory Care, they could clean the floors of the dining"
drag, startPoint x: 406, startPoint y: 546, endPoint x: 48, endPoint y: 511, distance: 359.7
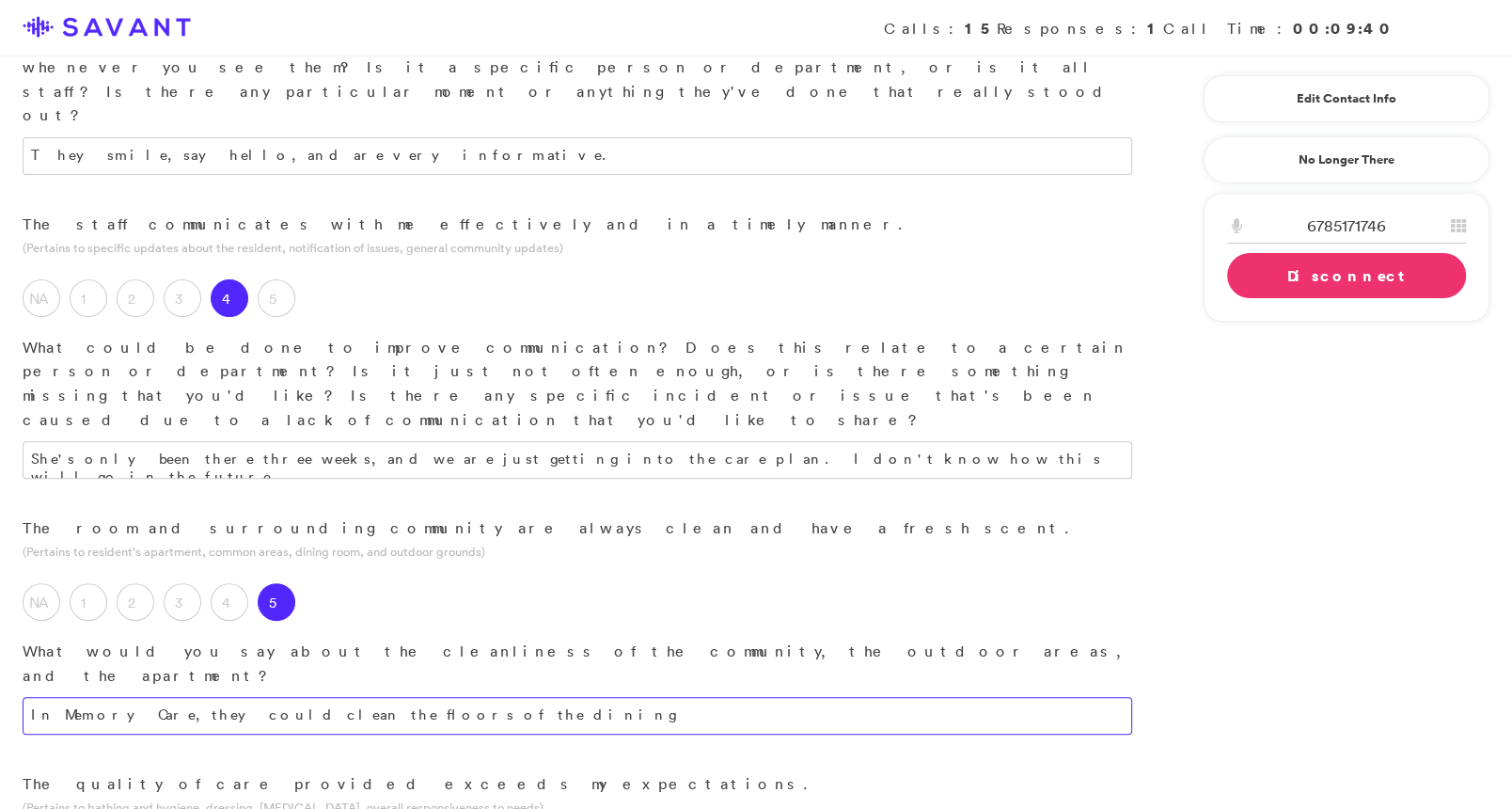
click at [48, 516] on div "The room and surrounding community are always clean and have a fresh scent. (Pe…" at bounding box center [577, 643] width 1155 height 256
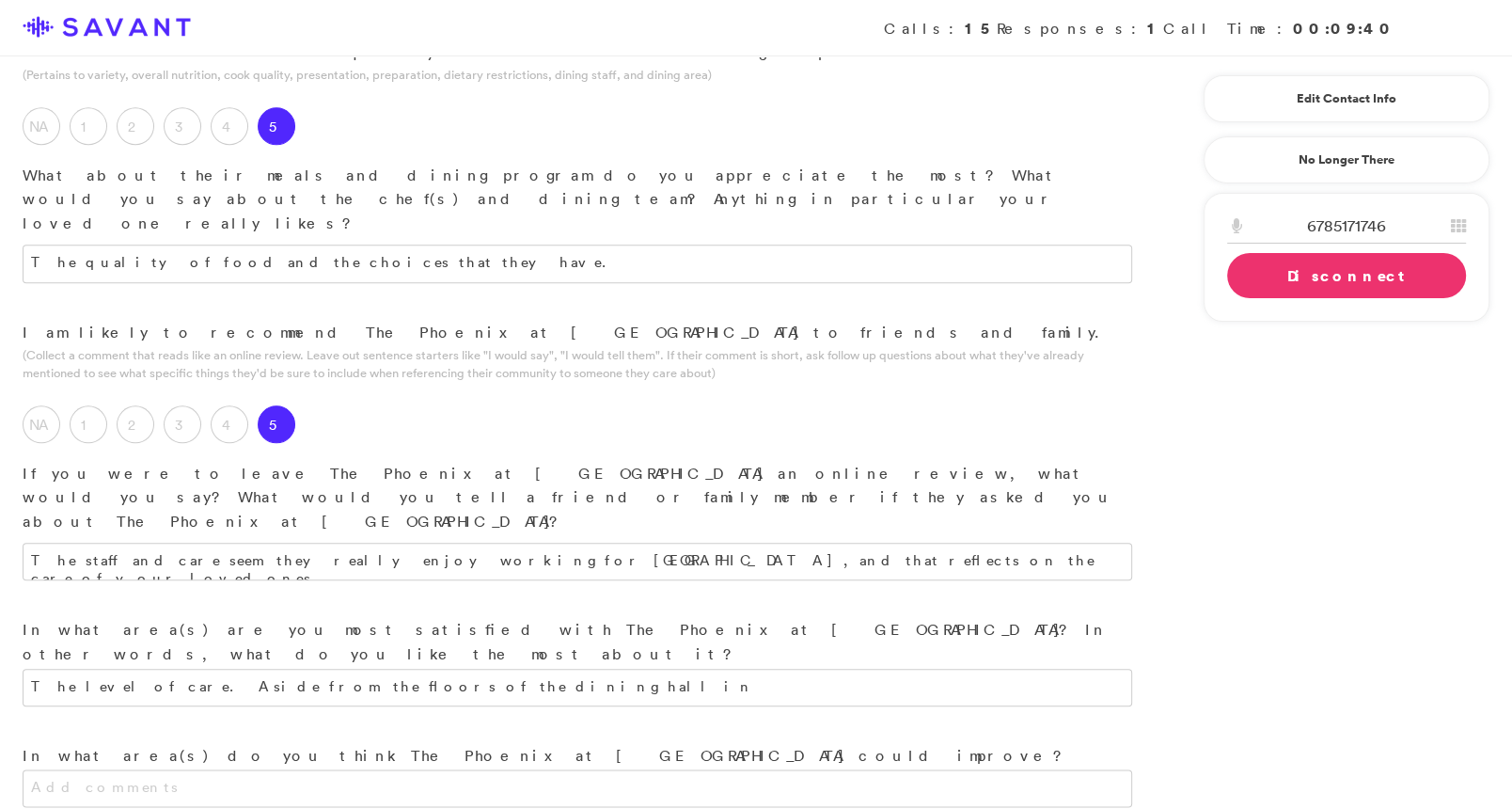
scroll to position [1804, 0]
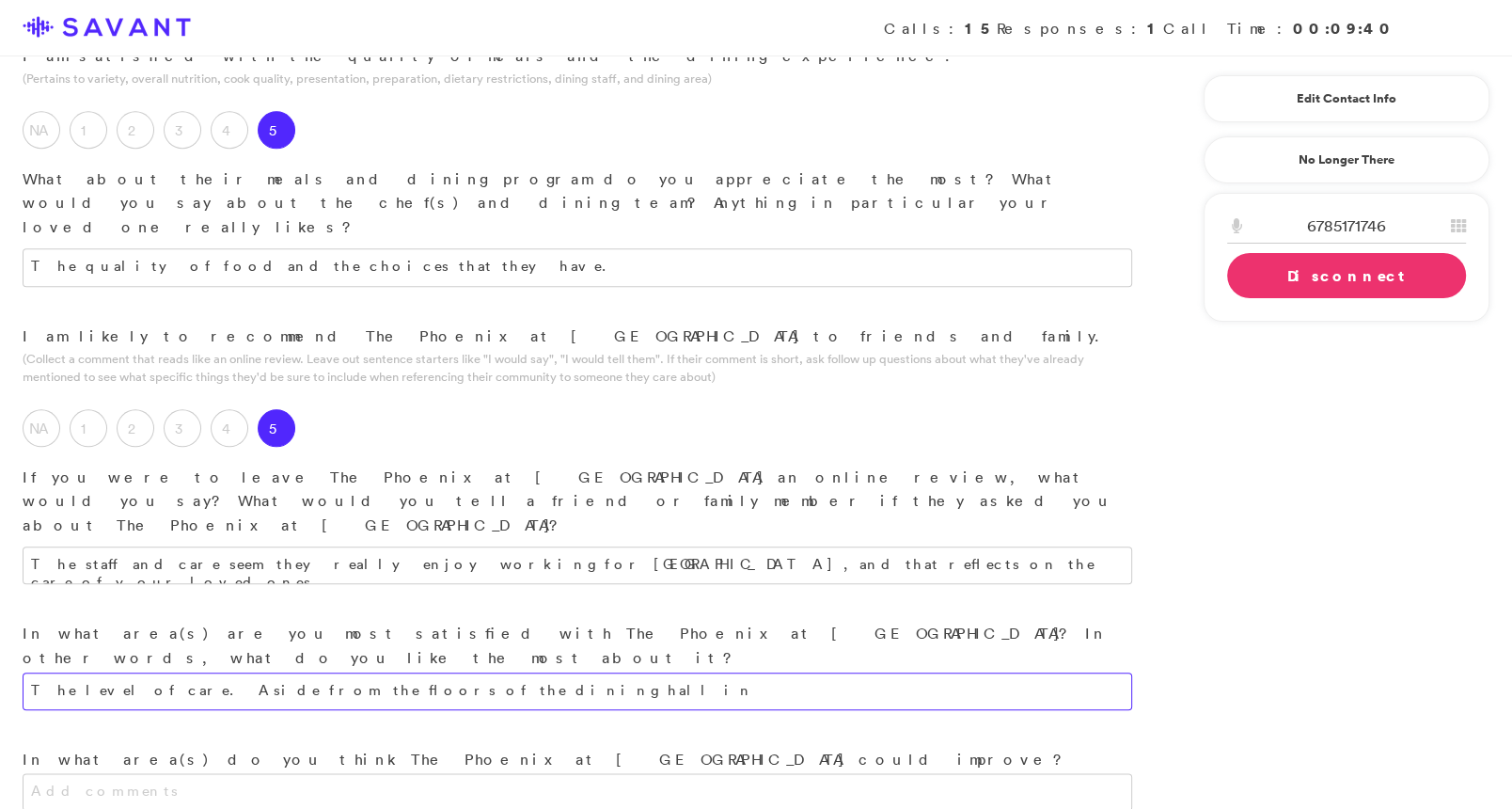
click at [432, 673] on textarea "The level of care. Aside from the floors of the dining hall in" at bounding box center [577, 691] width 1110 height 37
drag, startPoint x: 438, startPoint y: 359, endPoint x: 141, endPoint y: 349, distance: 297.2
click at [141, 673] on textarea "The level of care. Aside from the floors of the dining hall in" at bounding box center [577, 691] width 1110 height 37
type textarea "The level of care. Also, the facility is very clean."
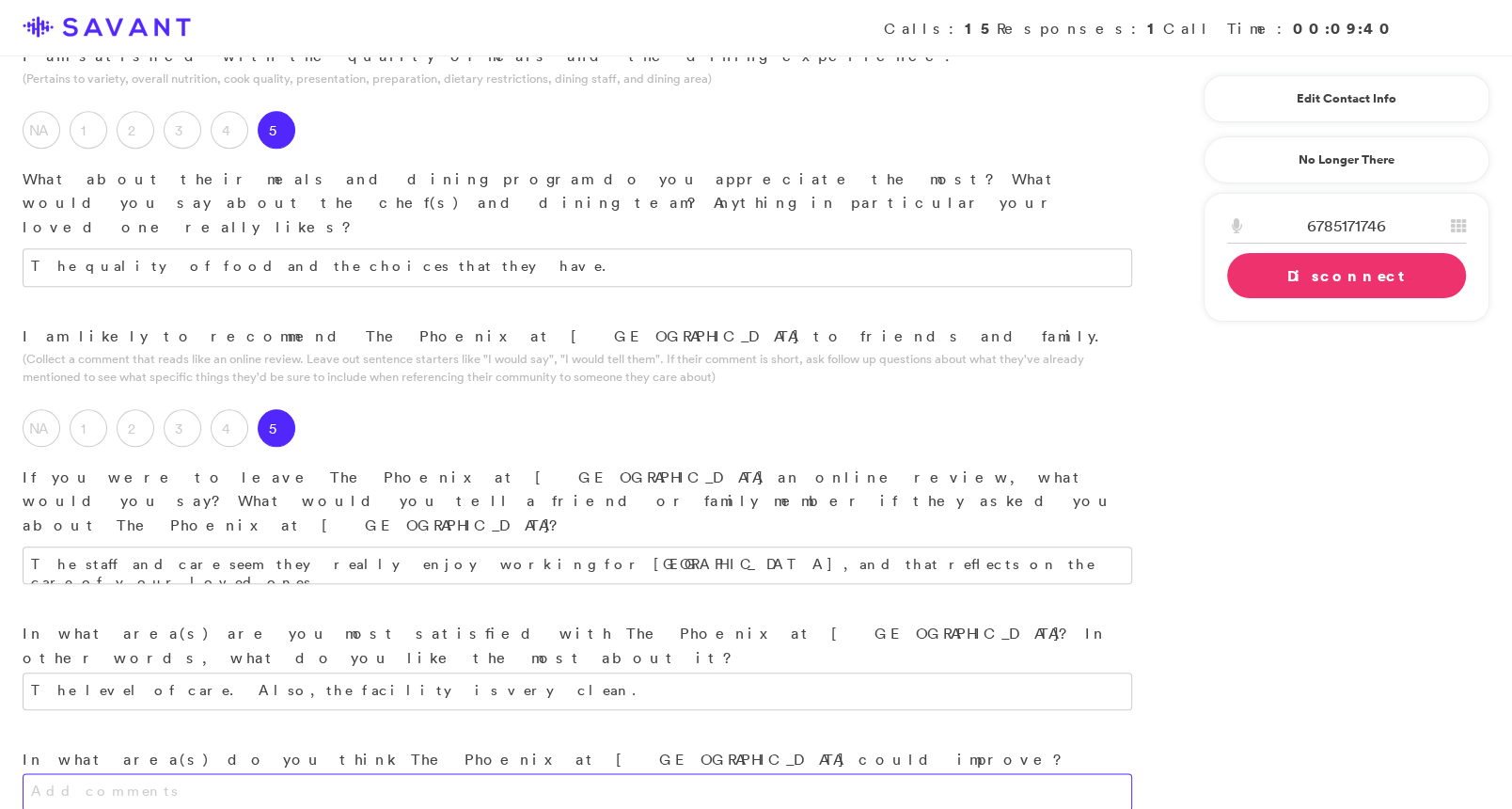
click at [421, 773] on textarea at bounding box center [577, 791] width 1110 height 37
click at [1270, 277] on link "Disconnect" at bounding box center [1347, 275] width 239 height 45
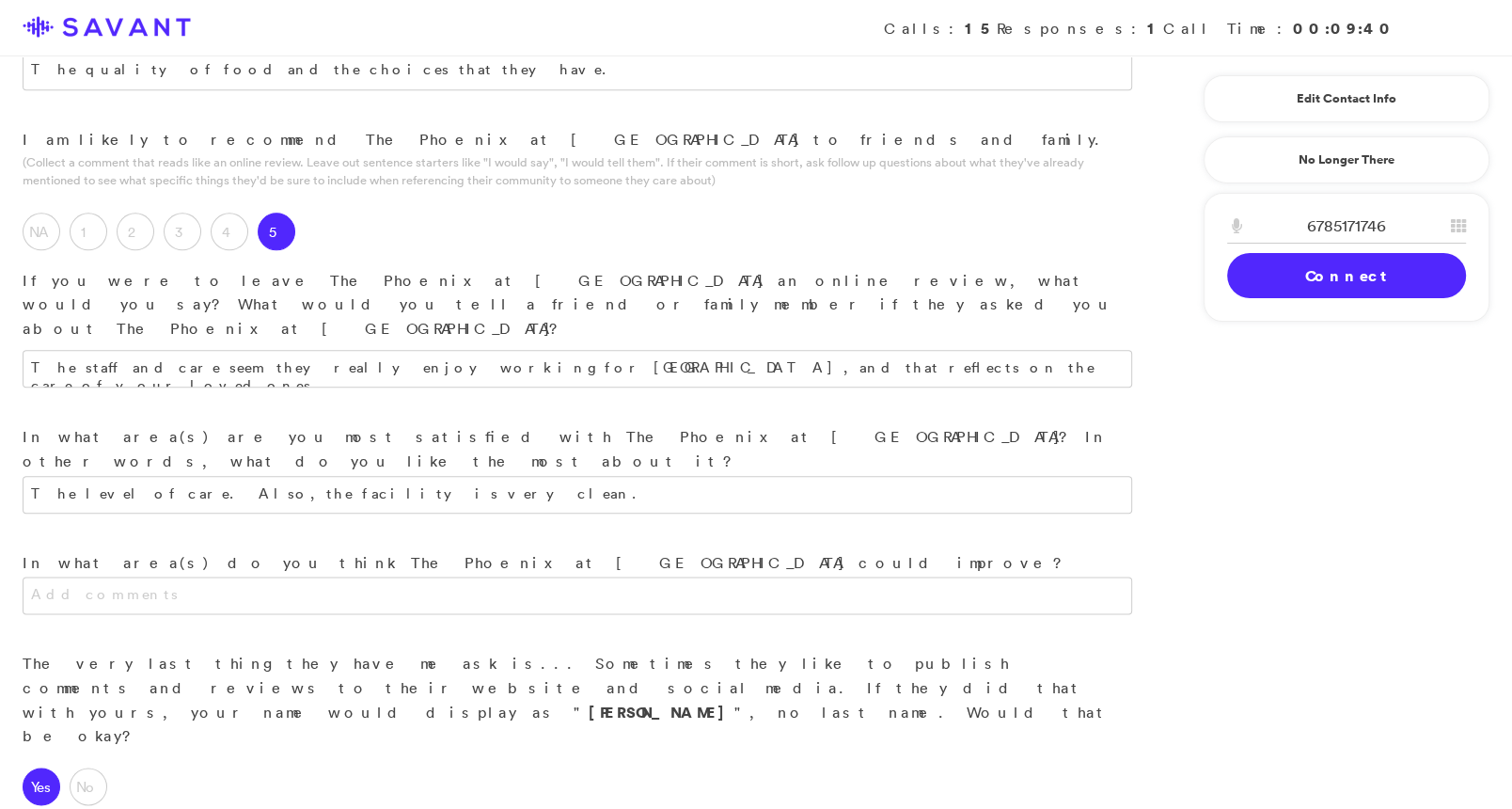
scroll to position [2085, 0]
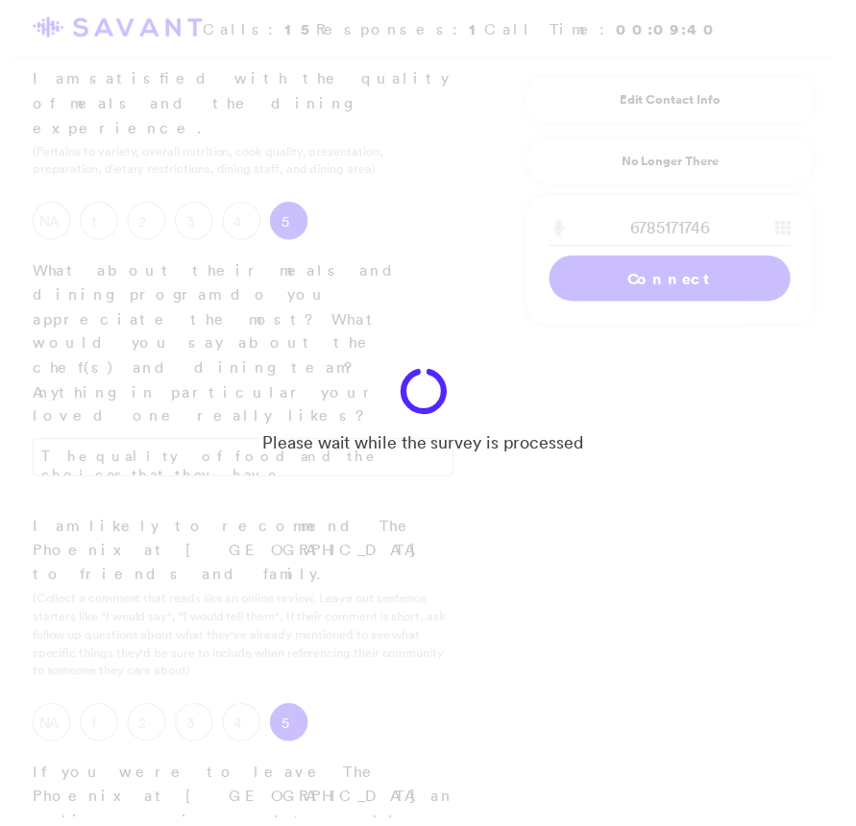
scroll to position [2793, 0]
